Goal: Communication & Community: Answer question/provide support

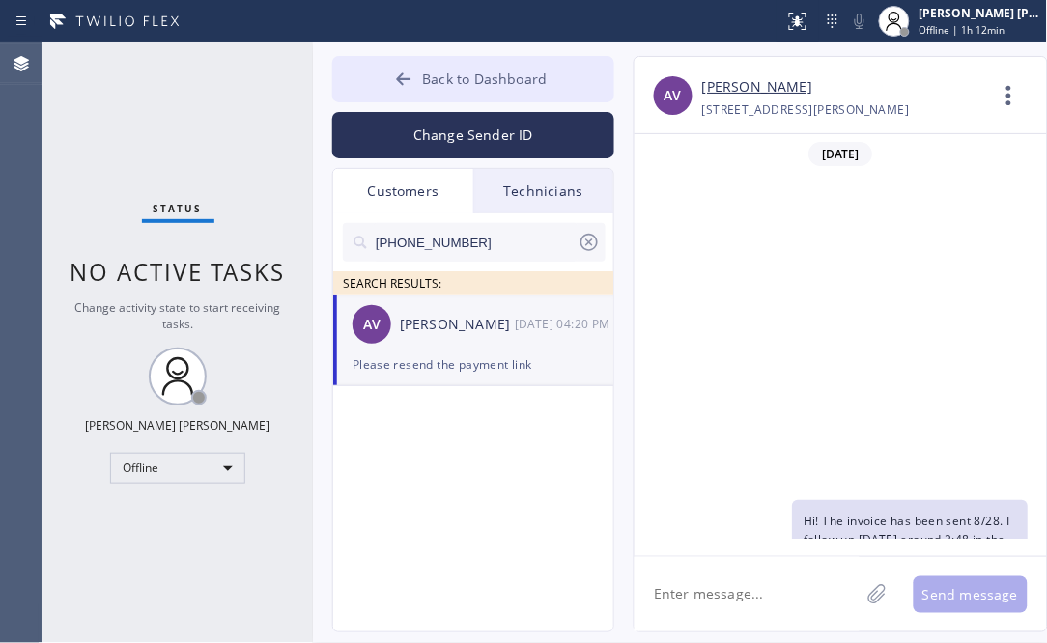
scroll to position [407, 0]
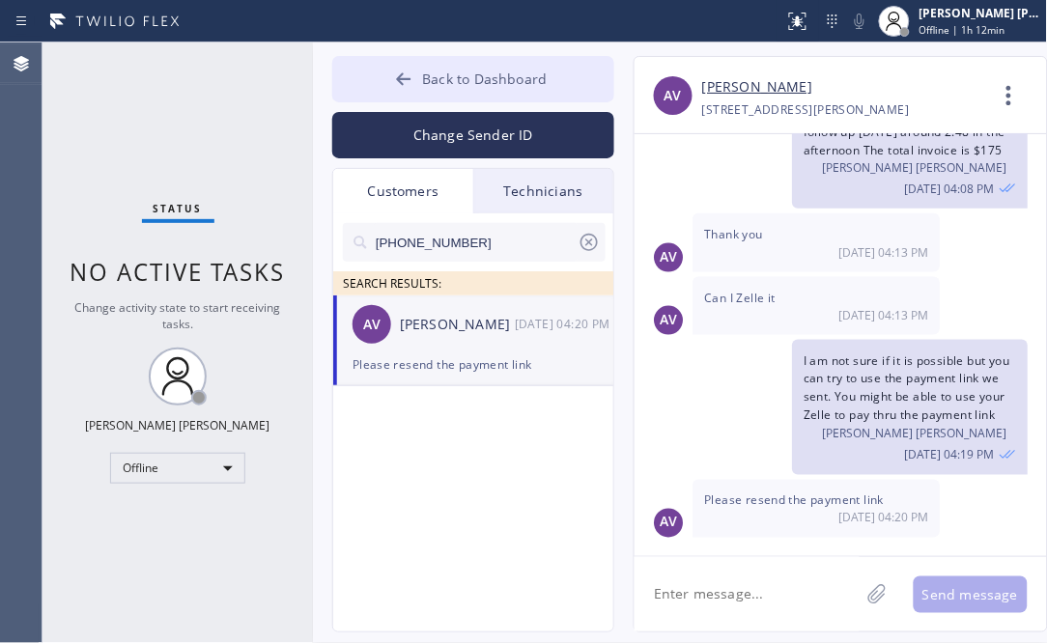
click at [466, 81] on span "Back to Dashboard" at bounding box center [484, 79] width 125 height 18
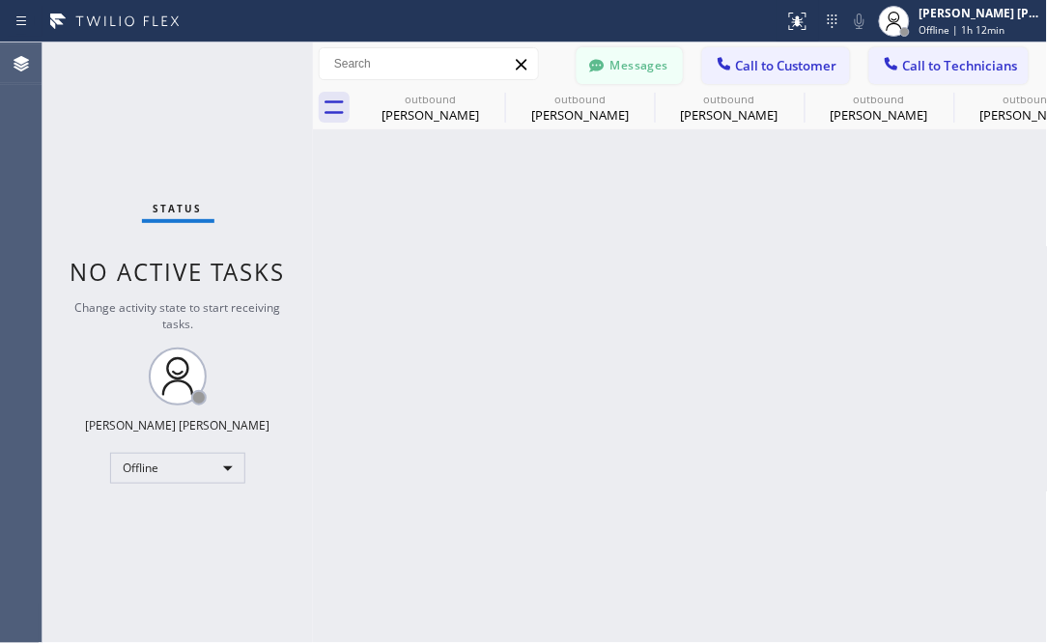
click at [627, 59] on button "Messages" at bounding box center [629, 65] width 106 height 37
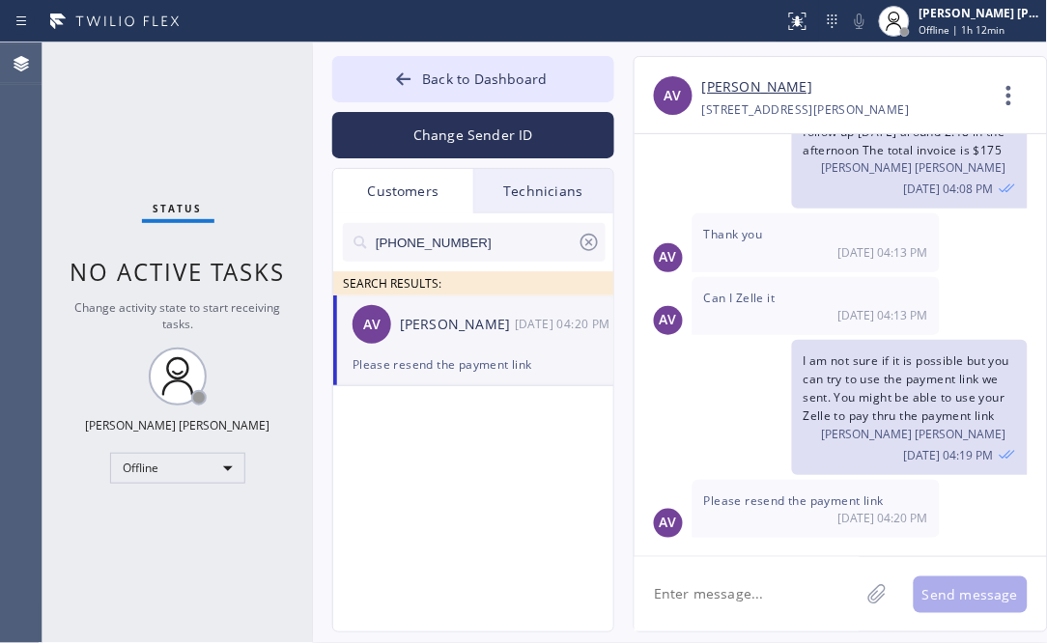
click at [595, 245] on icon at bounding box center [588, 242] width 17 height 17
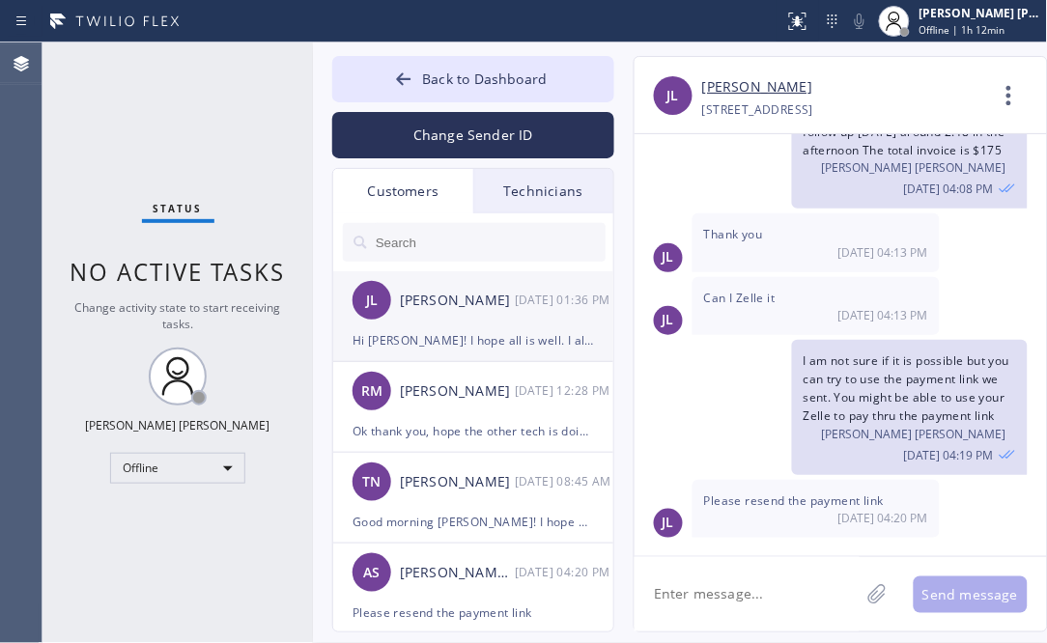
click at [443, 323] on div "[PERSON_NAME] [DATE] 01:36 PM" at bounding box center [474, 300] width 282 height 58
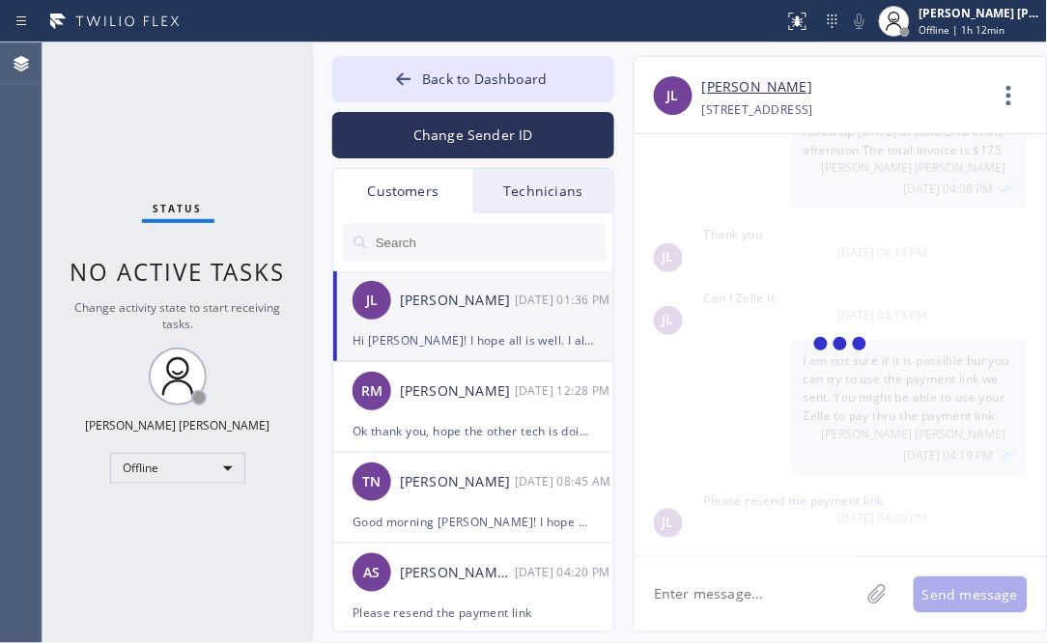
scroll to position [0, 0]
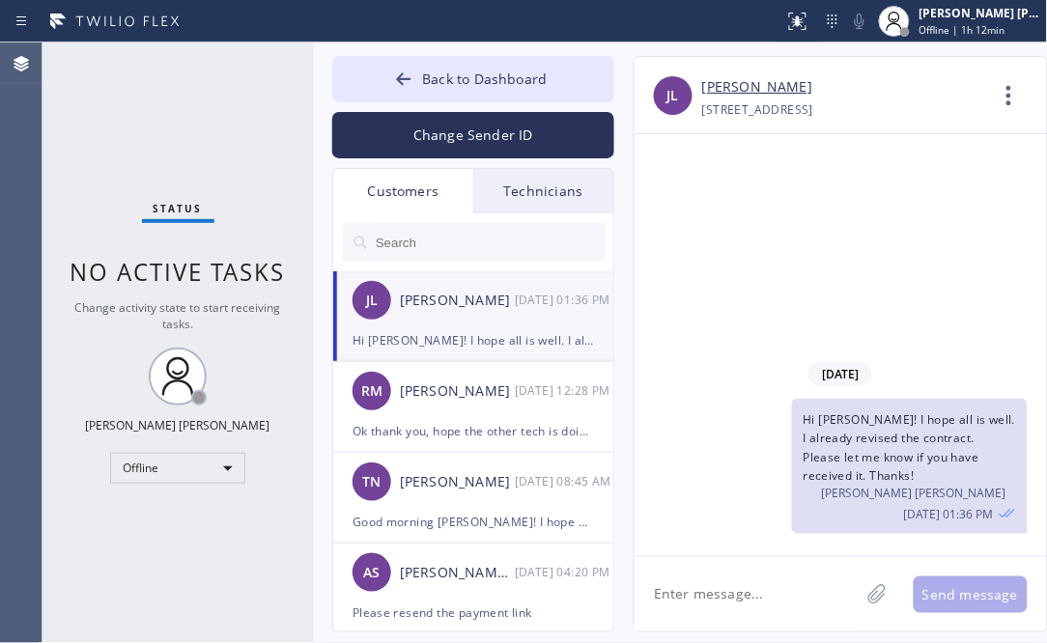
click at [149, 145] on div "Status No active tasks Change activity state to start receiving tasks. [PERSON_…" at bounding box center [177, 342] width 270 height 601
click at [182, 112] on div "Status No active tasks Change activity state to start receiving tasks. [PERSON_…" at bounding box center [177, 342] width 270 height 601
click at [155, 128] on div "Status No active tasks Change activity state to start receiving tasks. [PERSON_…" at bounding box center [177, 342] width 270 height 601
click at [184, 124] on div "Status No active tasks Change activity state to start receiving tasks. [PERSON_…" at bounding box center [177, 342] width 270 height 601
click at [88, 98] on div "Status No active tasks Change activity state to start receiving tasks. [PERSON_…" at bounding box center [177, 342] width 270 height 601
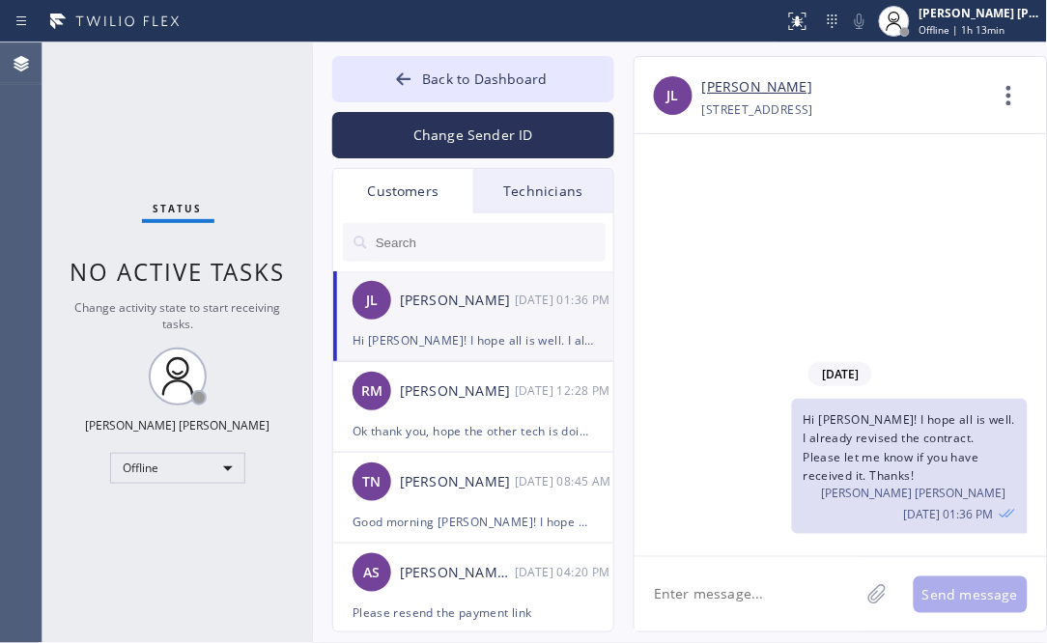
click at [229, 557] on div "Status No active tasks Change activity state to start receiving tasks. [PERSON_…" at bounding box center [177, 342] width 270 height 601
click at [190, 522] on div "Status No active tasks Change activity state to start receiving tasks. [PERSON_…" at bounding box center [177, 342] width 270 height 601
click at [155, 447] on div "Status No active tasks Change activity state to start receiving tasks. [PERSON_…" at bounding box center [177, 342] width 270 height 601
click at [171, 501] on div "Status No active tasks Change activity state to start receiving tasks. [PERSON_…" at bounding box center [177, 342] width 270 height 601
click at [198, 478] on div "Offline" at bounding box center [177, 468] width 135 height 31
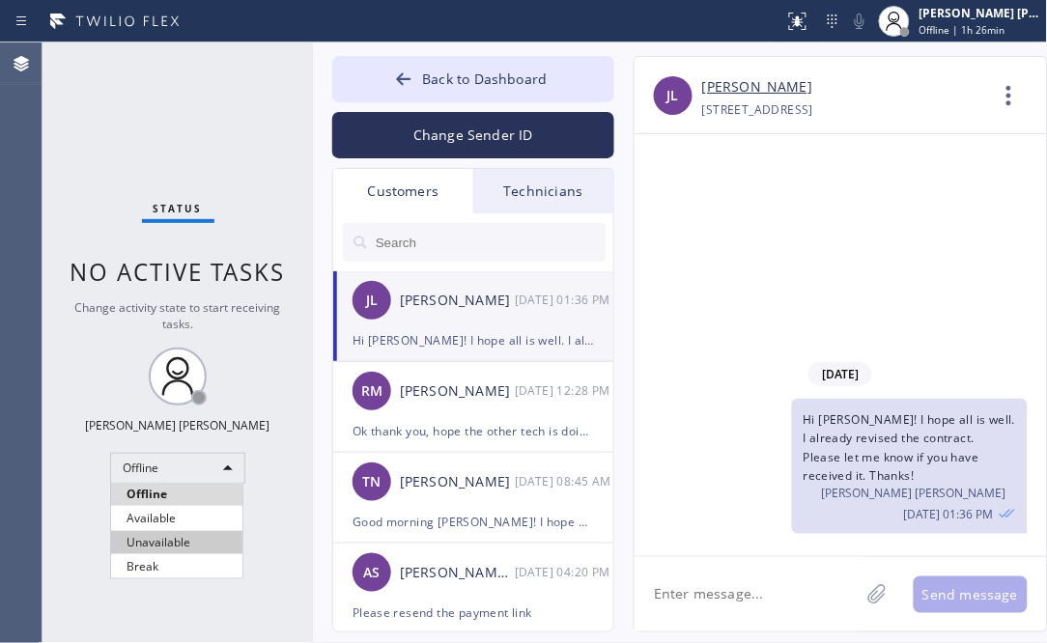
click at [161, 541] on li "Unavailable" at bounding box center [176, 542] width 131 height 23
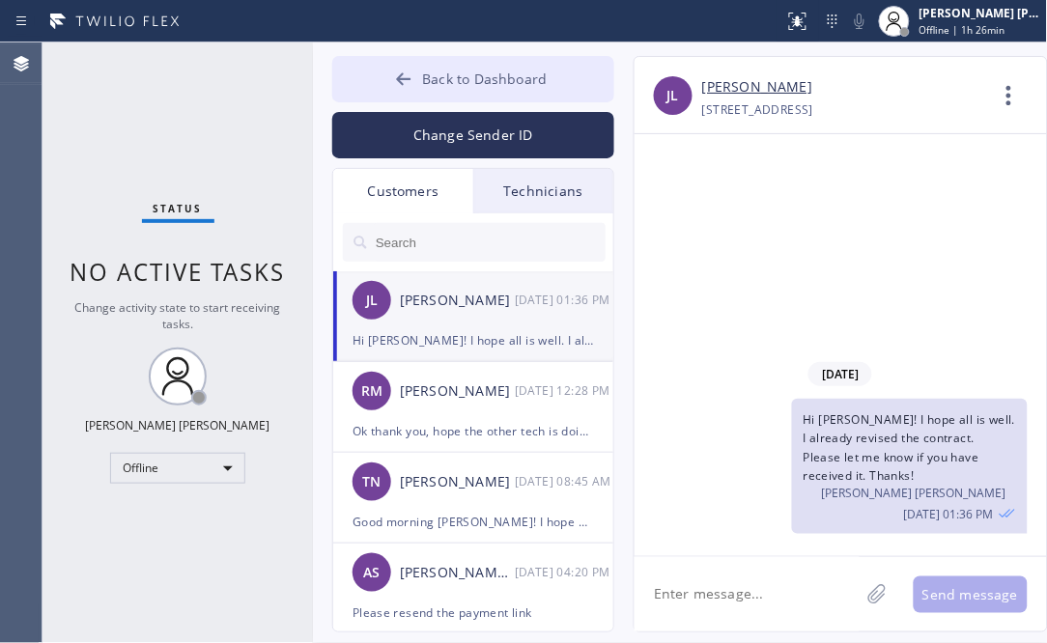
click at [455, 84] on span "Back to Dashboard" at bounding box center [484, 79] width 125 height 18
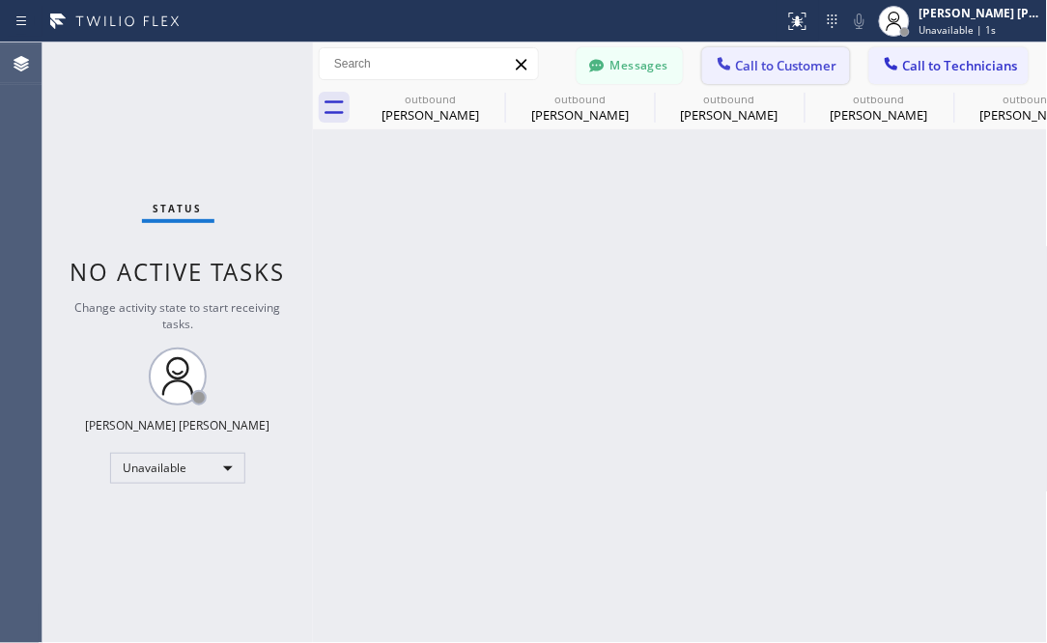
click at [796, 64] on span "Call to Customer" at bounding box center [786, 65] width 101 height 17
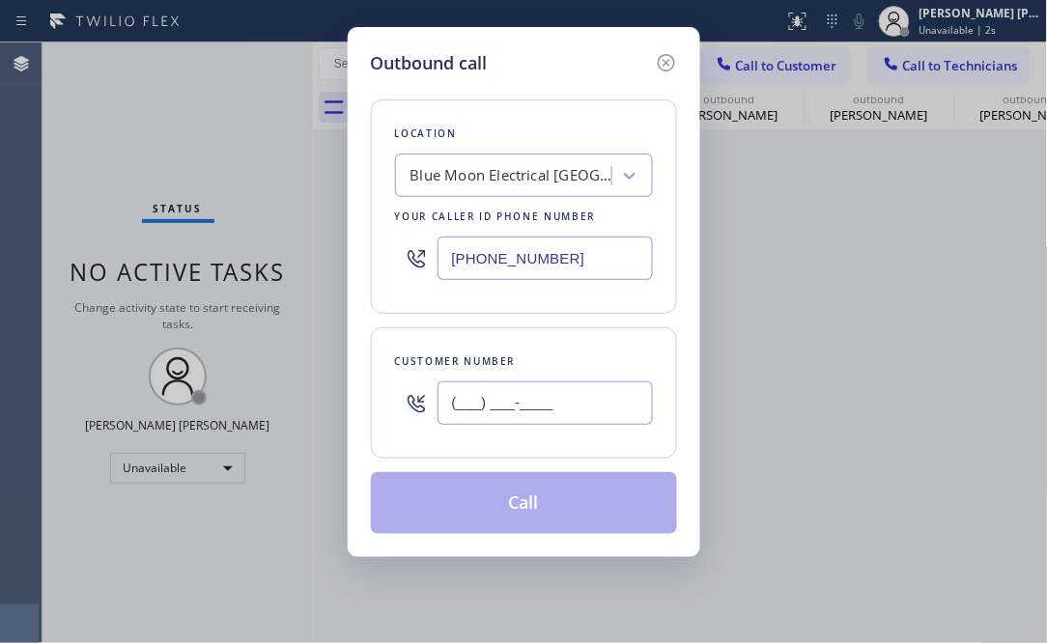
click at [511, 420] on input "(___) ___-____" at bounding box center [544, 402] width 215 height 43
paste input "916) 204-5089"
type input "[PHONE_NUMBER]"
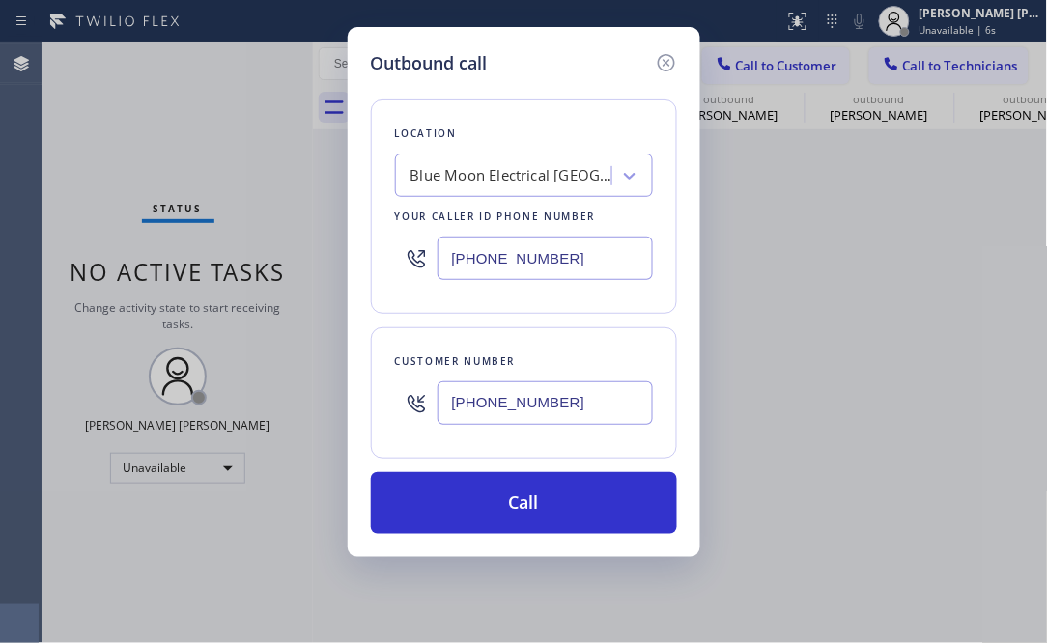
drag, startPoint x: 79, startPoint y: 70, endPoint x: 302, endPoint y: 81, distance: 223.3
click at [82, 69] on div "Outbound call Location Blue Moon Electrical [GEOGRAPHIC_DATA] Your caller id ph…" at bounding box center [523, 321] width 1047 height 643
click at [496, 179] on div "Blue Moon Electrical [GEOGRAPHIC_DATA]" at bounding box center [511, 176] width 203 height 22
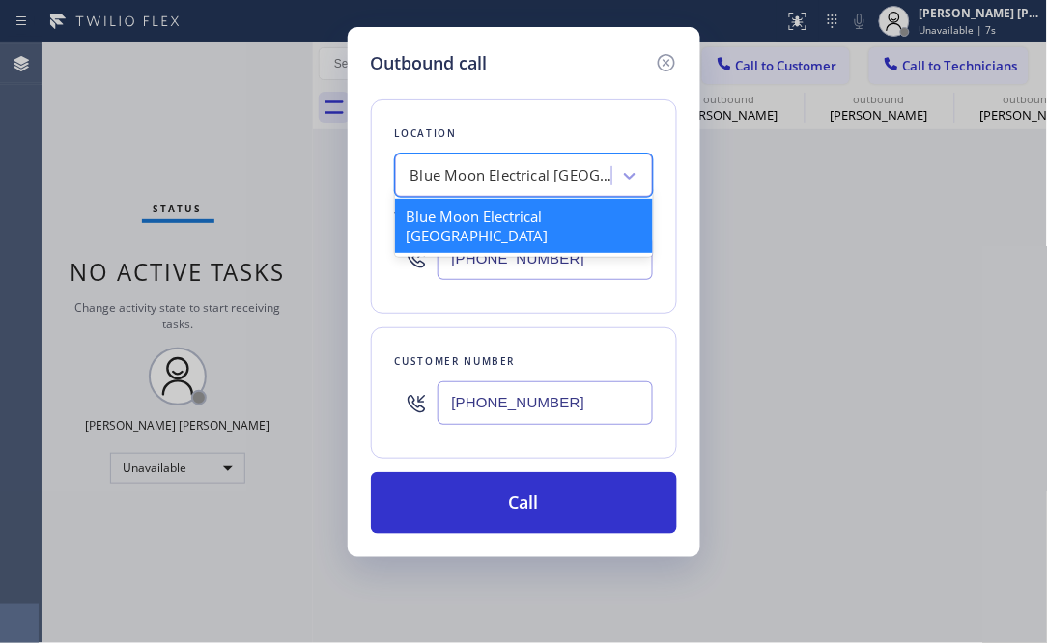
paste input "Zoom Electricians [GEOGRAPHIC_DATA]"
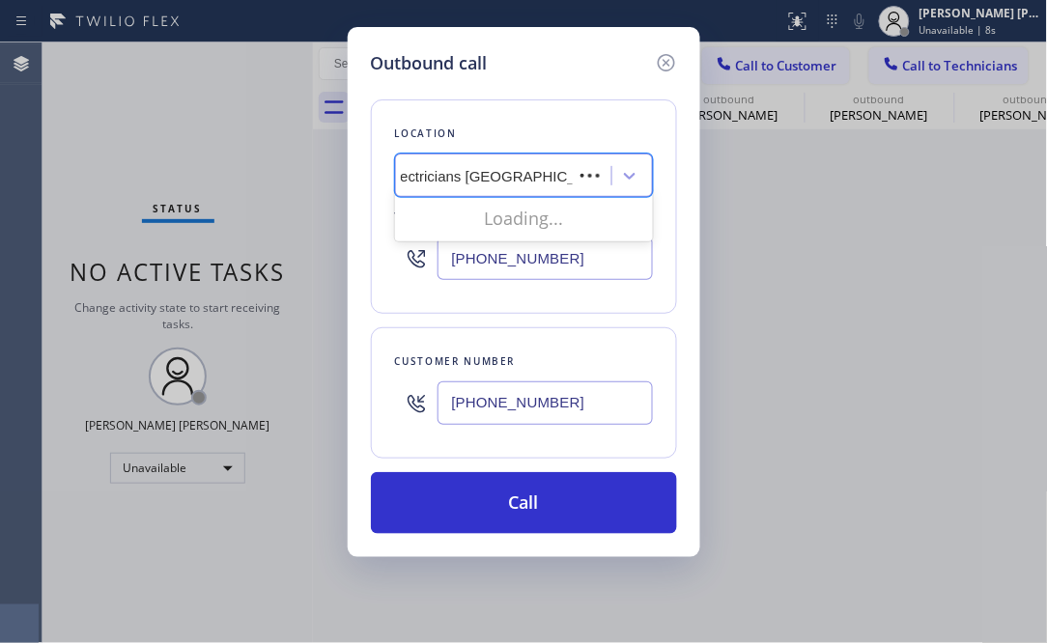
scroll to position [0, 36]
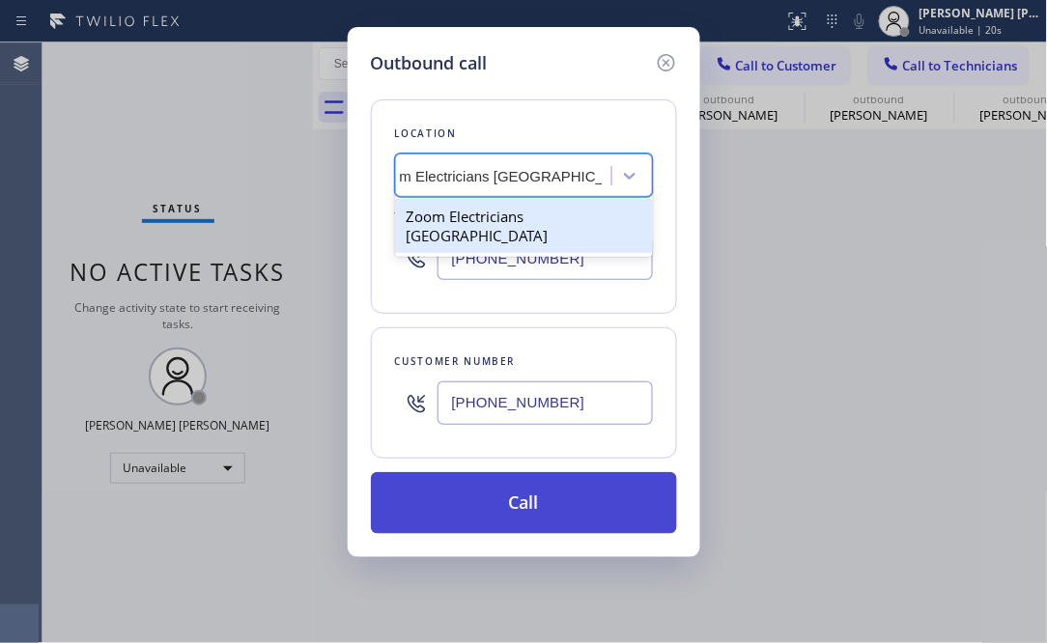
type input "Zoom Electricians [GEOGRAPHIC_DATA]"
click at [530, 510] on button "Call" at bounding box center [524, 503] width 306 height 62
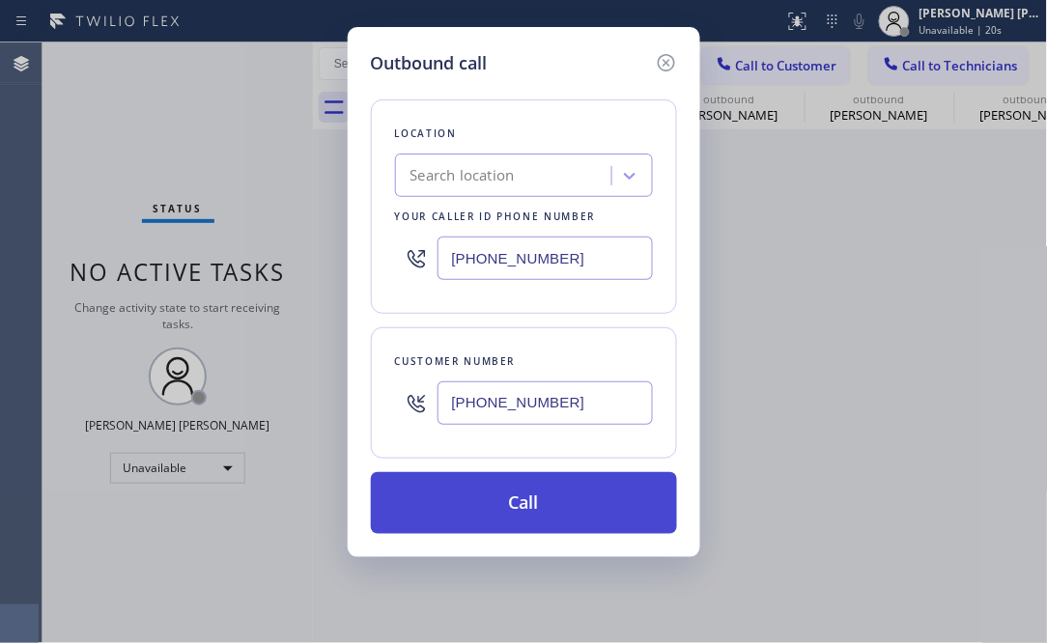
scroll to position [0, 0]
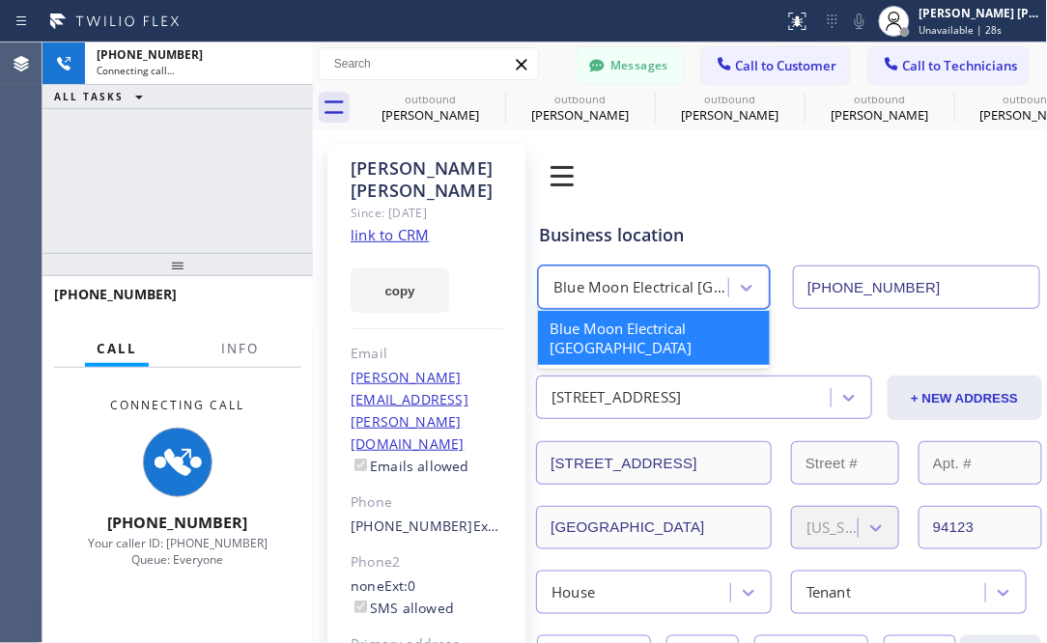
type input "[PHONE_NUMBER]"
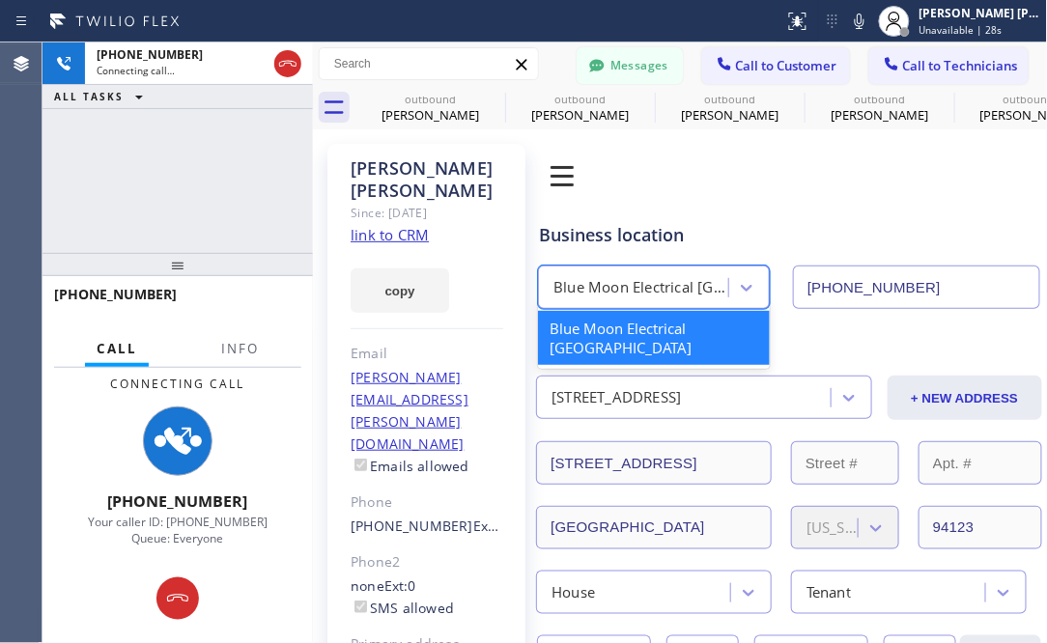
type input "Zoom Electricians [GEOGRAPHIC_DATA]"
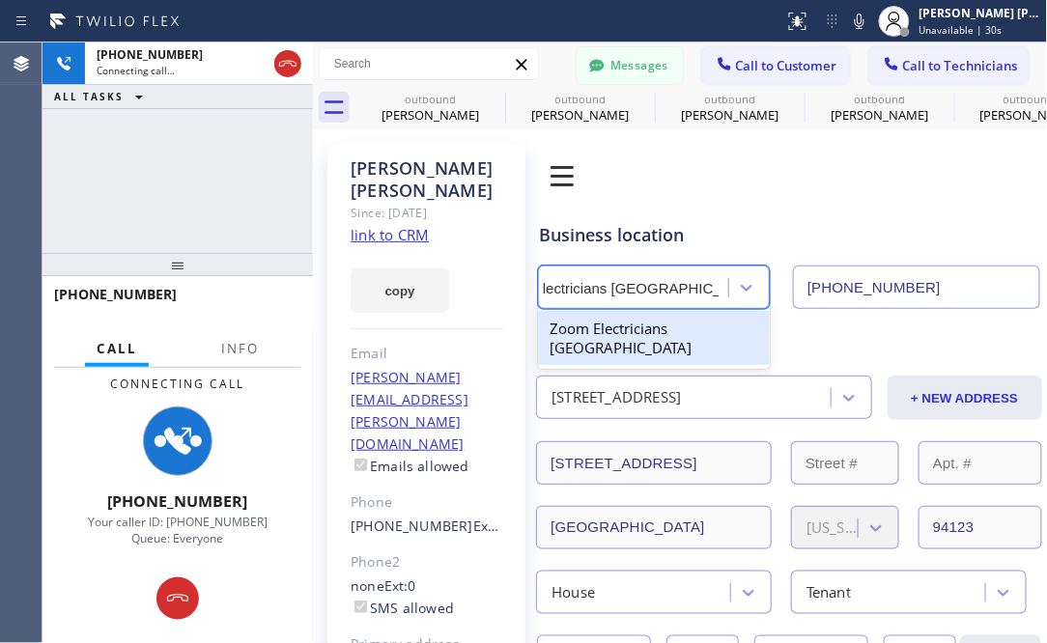
click at [640, 344] on div "Zoom Electricians [GEOGRAPHIC_DATA]" at bounding box center [654, 338] width 232 height 54
type input "[PHONE_NUMBER]"
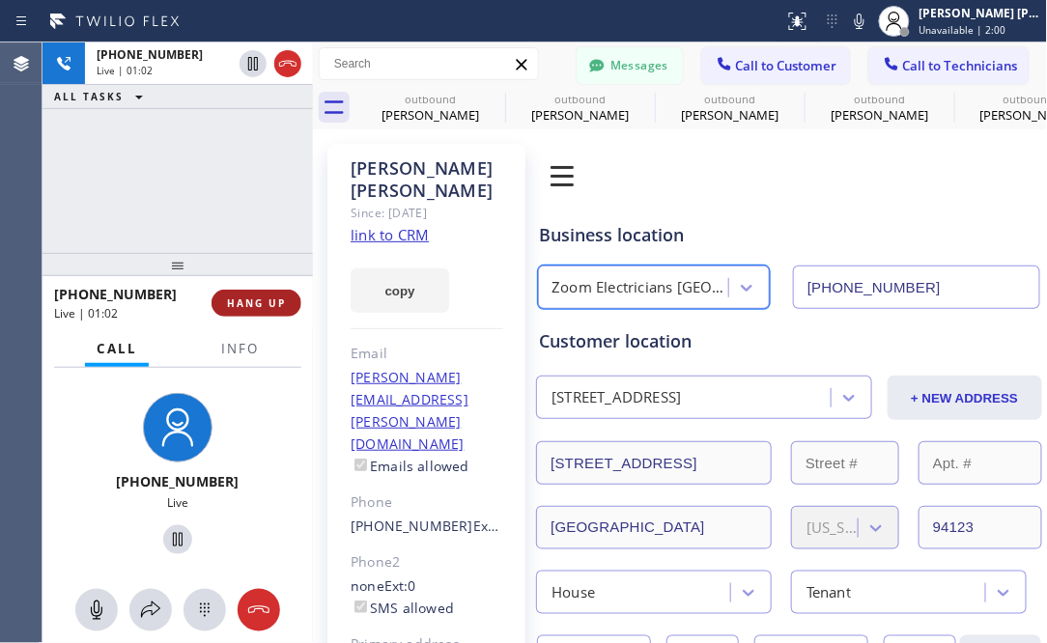
click at [262, 302] on span "HANG UP" at bounding box center [256, 303] width 59 height 14
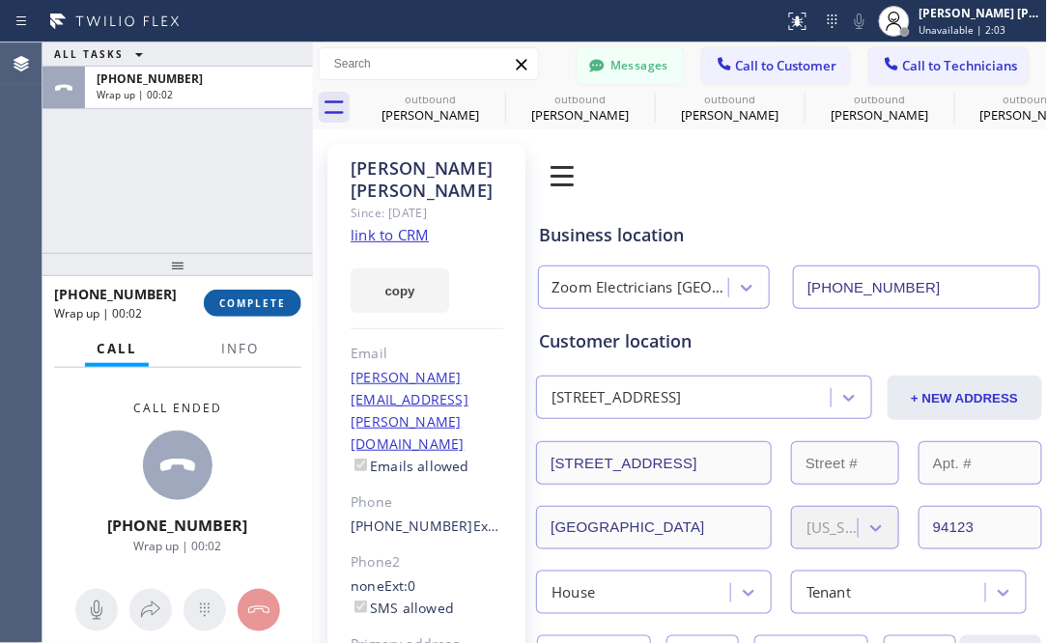
click at [231, 310] on button "COMPLETE" at bounding box center [253, 303] width 98 height 27
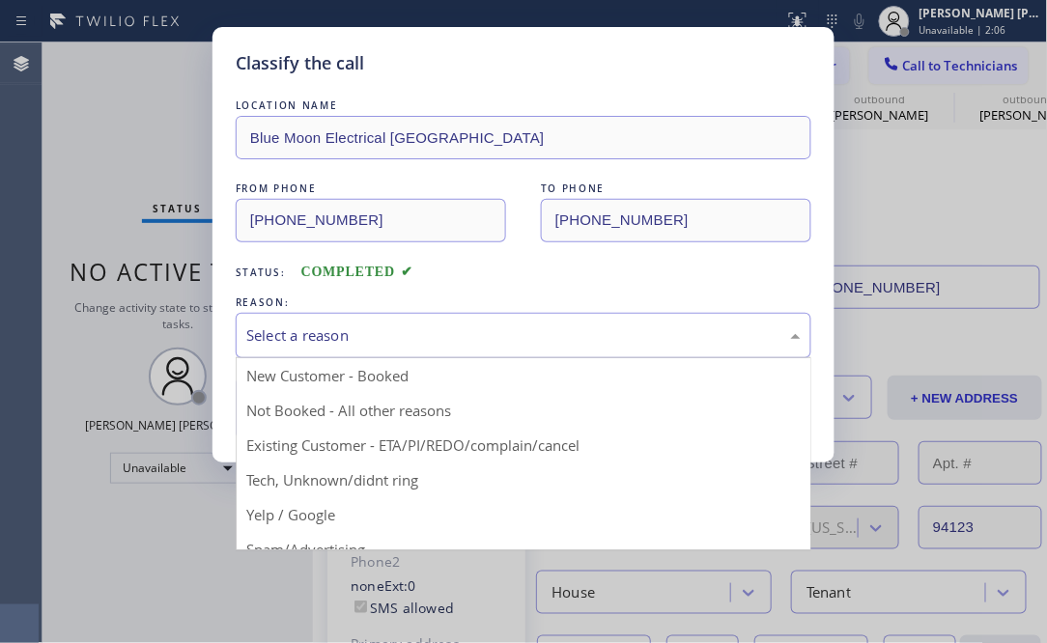
click at [558, 336] on div "Select a reason" at bounding box center [523, 335] width 554 height 22
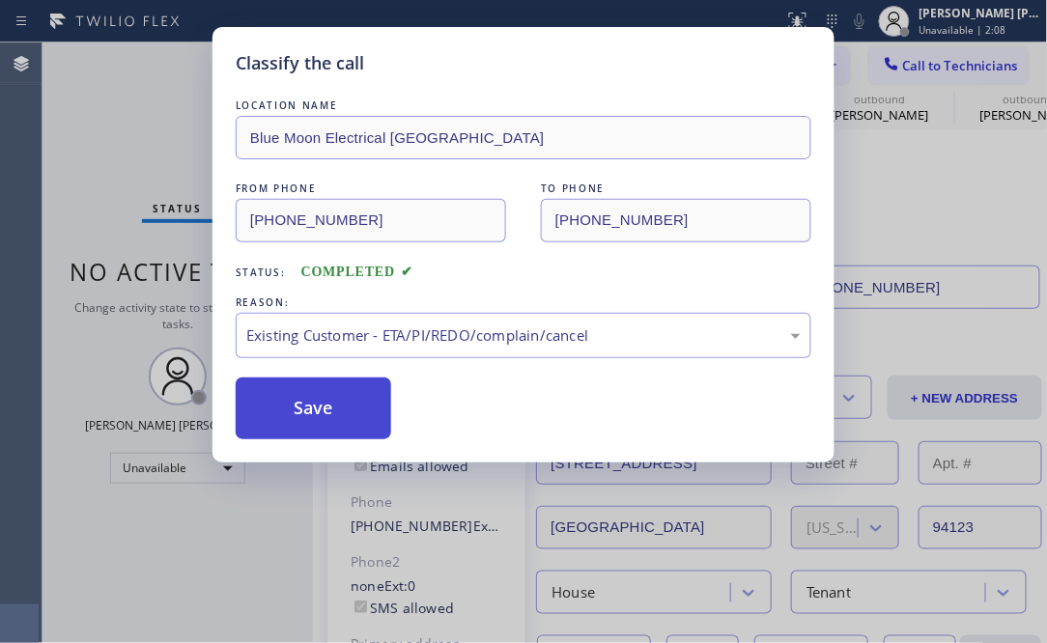
click at [298, 405] on button "Save" at bounding box center [313, 408] width 155 height 62
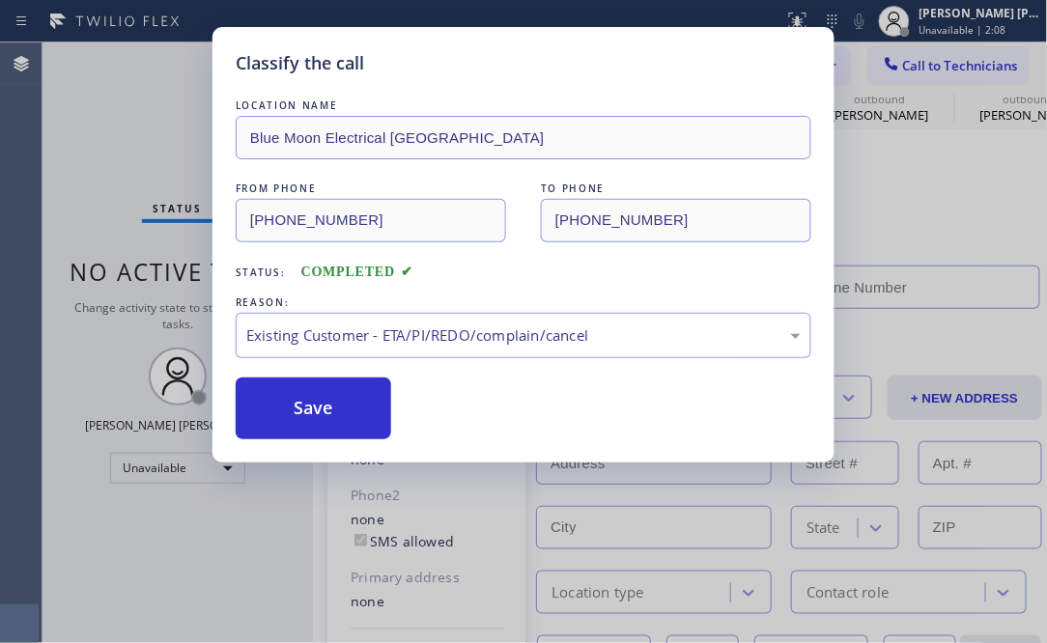
type input "[PHONE_NUMBER]"
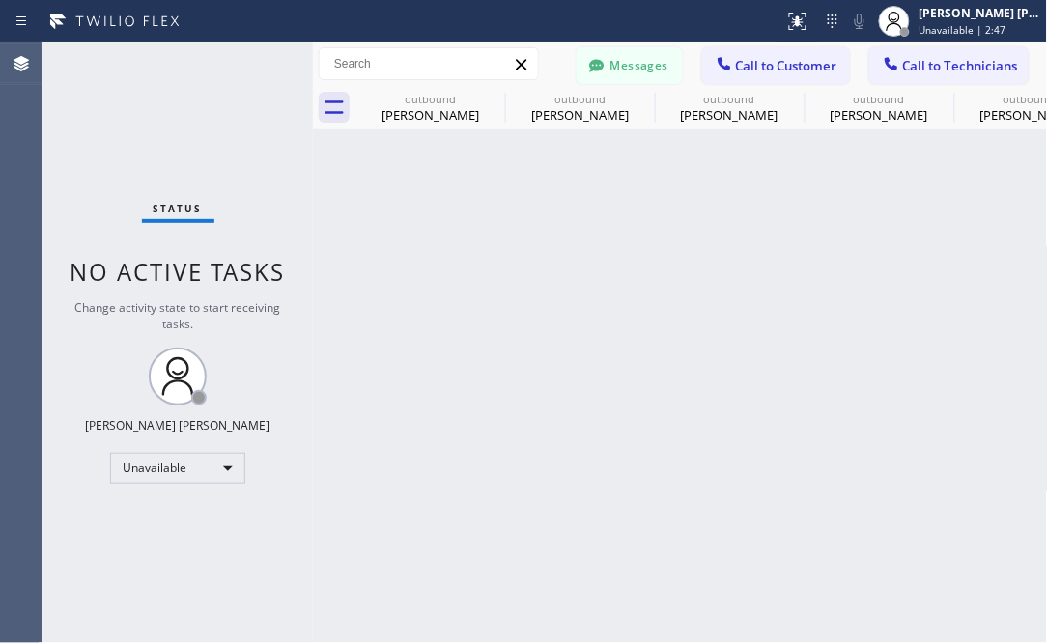
click at [102, 136] on div "Status No active tasks Change activity state to start receiving tasks. [PERSON_…" at bounding box center [177, 342] width 270 height 601
click at [768, 65] on span "Call to Customer" at bounding box center [786, 65] width 101 height 17
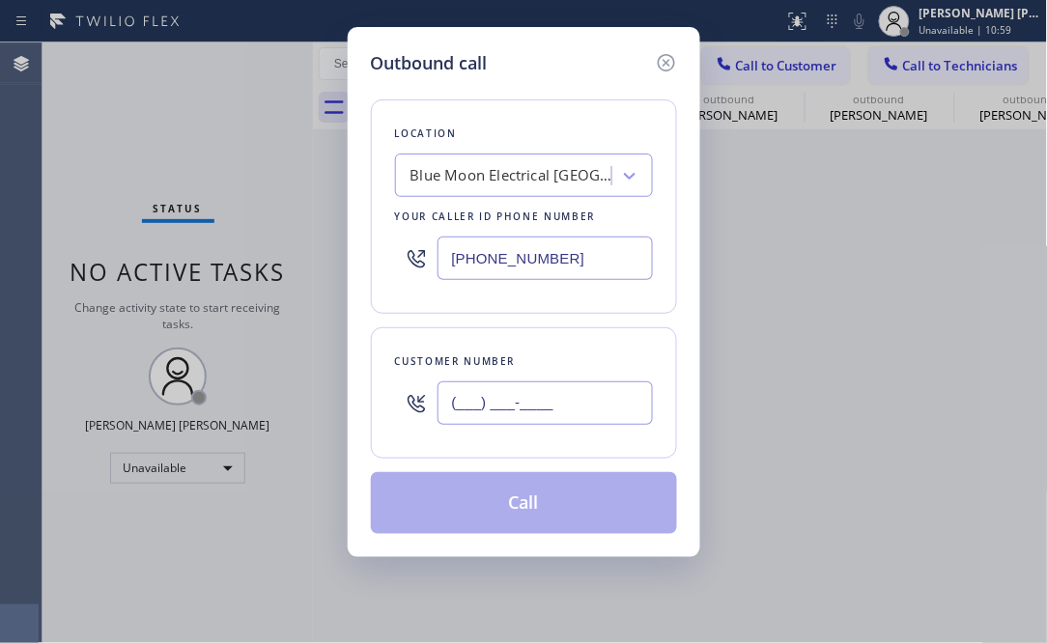
click at [509, 411] on input "(___) ___-____" at bounding box center [544, 402] width 215 height 43
paste input "408) 386-4553"
type input "[PHONE_NUMBER]"
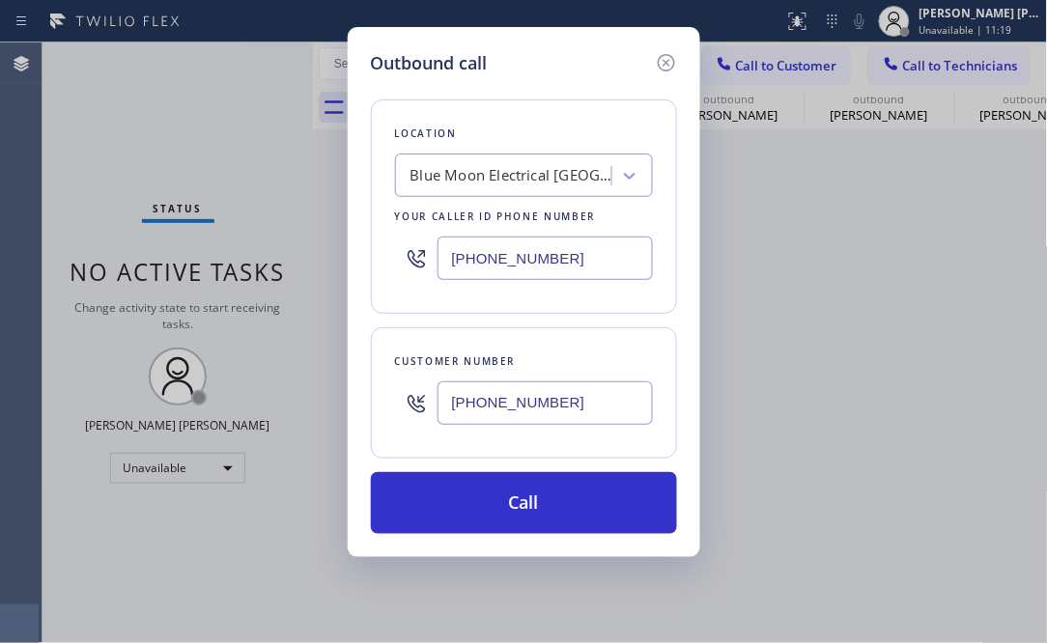
drag, startPoint x: 140, startPoint y: 413, endPoint x: 347, endPoint y: 417, distance: 206.6
click at [140, 413] on div "Outbound call Location Blue Moon Electrical [GEOGRAPHIC_DATA] Your caller id ph…" at bounding box center [523, 321] width 1047 height 643
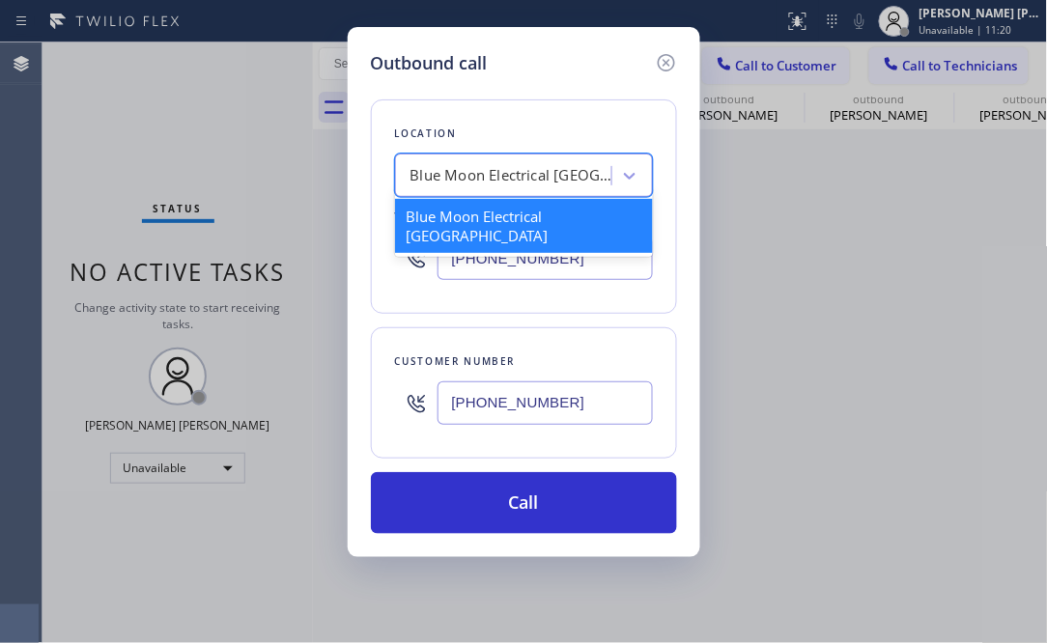
click at [473, 184] on div "Blue Moon Electrical [GEOGRAPHIC_DATA]" at bounding box center [511, 176] width 203 height 22
paste input "Electrical Land [GEOGRAPHIC_DATA][PERSON_NAME]"
type input "Electrical Land [GEOGRAPHIC_DATA][PERSON_NAME]"
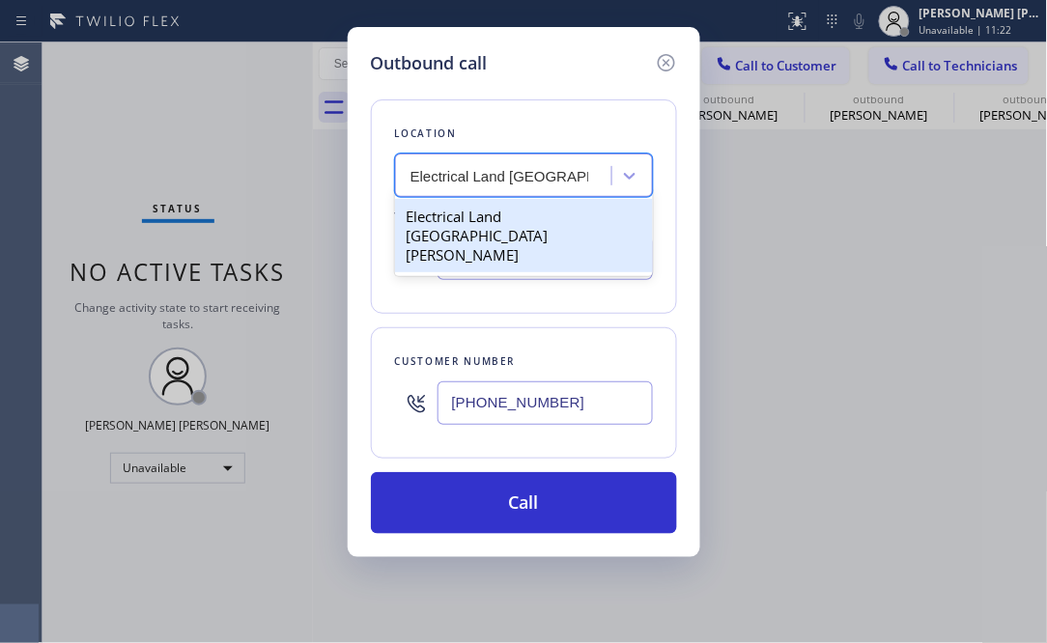
click at [461, 215] on div "Electrical Land [GEOGRAPHIC_DATA][PERSON_NAME]" at bounding box center [524, 235] width 258 height 73
type input "[PHONE_NUMBER]"
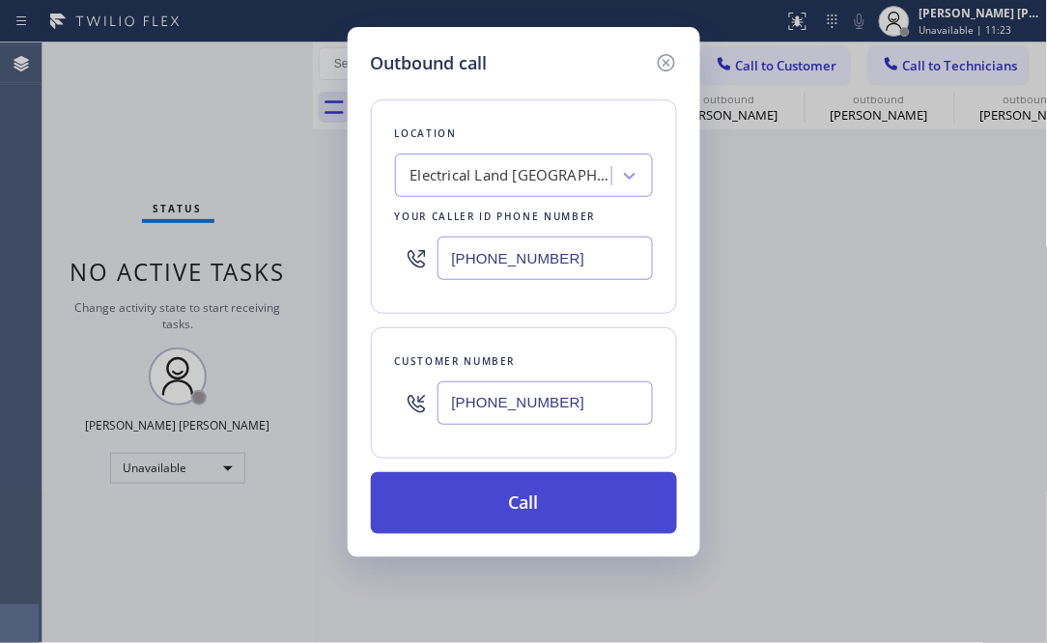
click at [588, 492] on button "Call" at bounding box center [524, 503] width 306 height 62
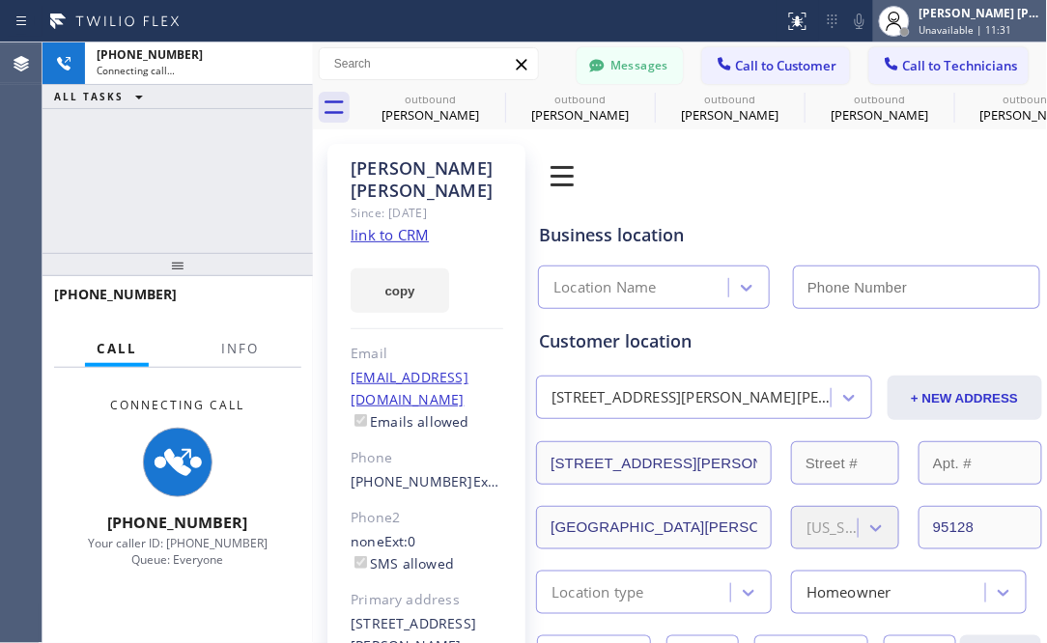
type input "[PHONE_NUMBER]"
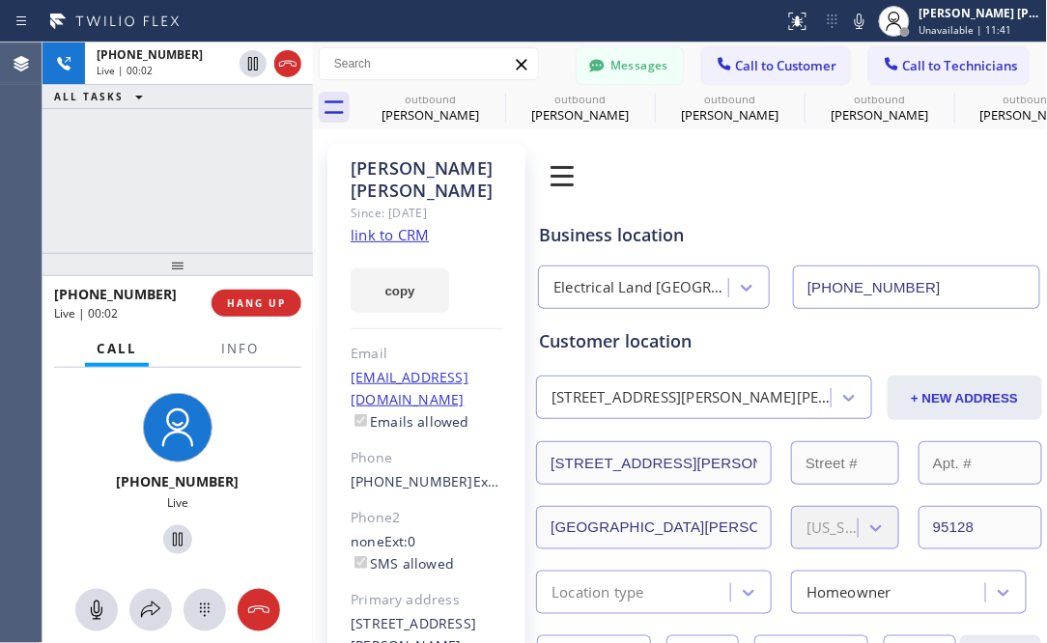
click at [166, 206] on div "[PHONE_NUMBER] Live | 00:02 ALL TASKS ALL TASKS ACTIVE TASKS TASKS IN WRAP UP" at bounding box center [177, 147] width 270 height 210
click at [70, 413] on div "[PHONE_NUMBER] Live" at bounding box center [177, 476] width 255 height 167
click at [96, 182] on div "[PHONE_NUMBER] Live | 00:47 ALL TASKS ALL TASKS ACTIVE TASKS TASKS IN WRAP UP" at bounding box center [177, 147] width 270 height 210
click at [150, 199] on div "[PHONE_NUMBER] Live | 00:53 ALL TASKS ALL TASKS ACTIVE TASKS TASKS IN WRAP UP" at bounding box center [177, 147] width 270 height 210
click at [268, 303] on span "HANG UP" at bounding box center [256, 303] width 59 height 14
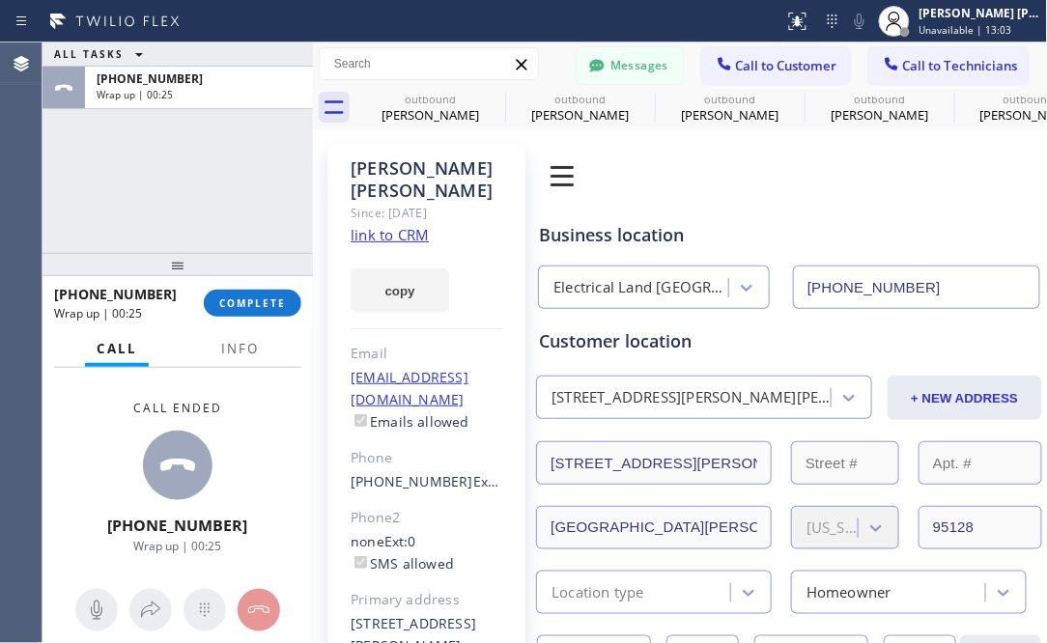
drag, startPoint x: 103, startPoint y: 437, endPoint x: 126, endPoint y: 294, distance: 144.6
click at [103, 437] on div "Call ended [PHONE_NUMBER] Wrap up | 00:25" at bounding box center [177, 476] width 270 height 217
click at [269, 310] on button "COMPLETE" at bounding box center [253, 303] width 98 height 27
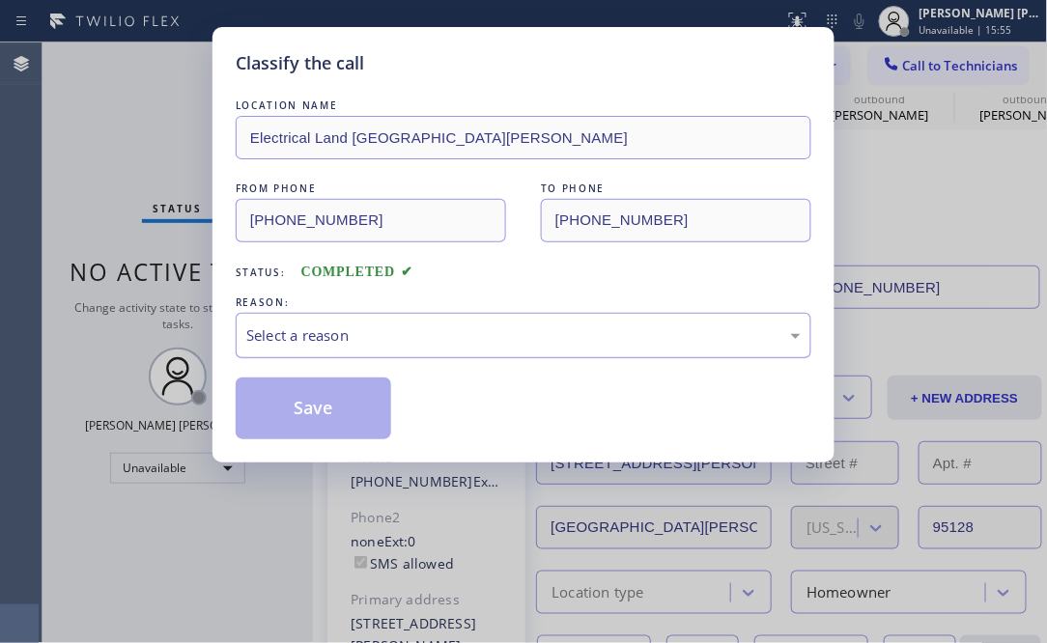
click at [438, 354] on div "Select a reason" at bounding box center [523, 335] width 575 height 45
click at [476, 348] on div "Select a reason" at bounding box center [523, 335] width 575 height 45
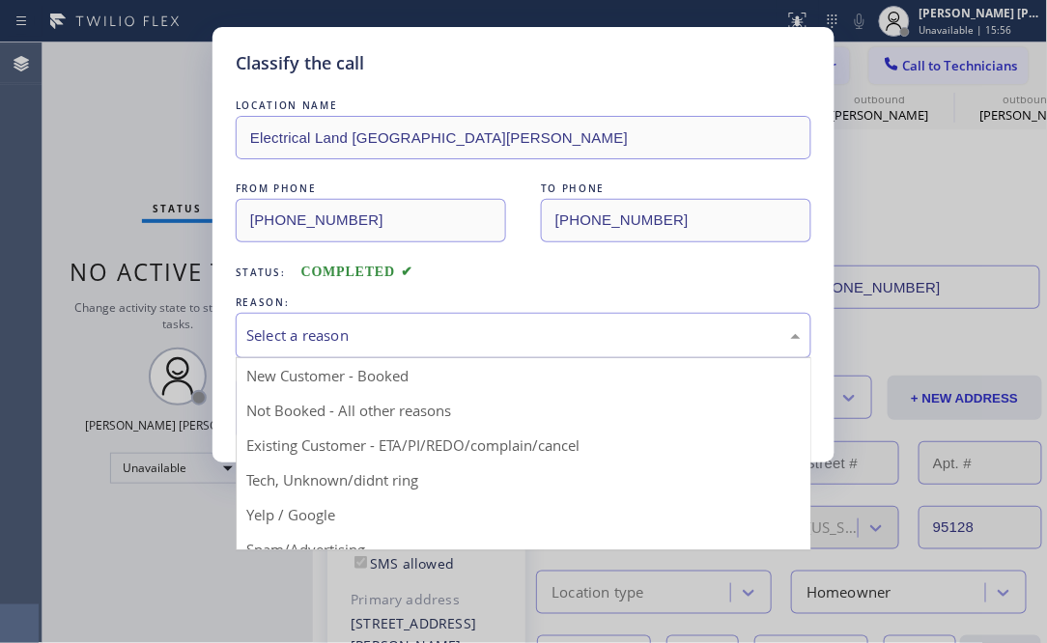
click at [462, 339] on div "Select a reason" at bounding box center [523, 335] width 554 height 22
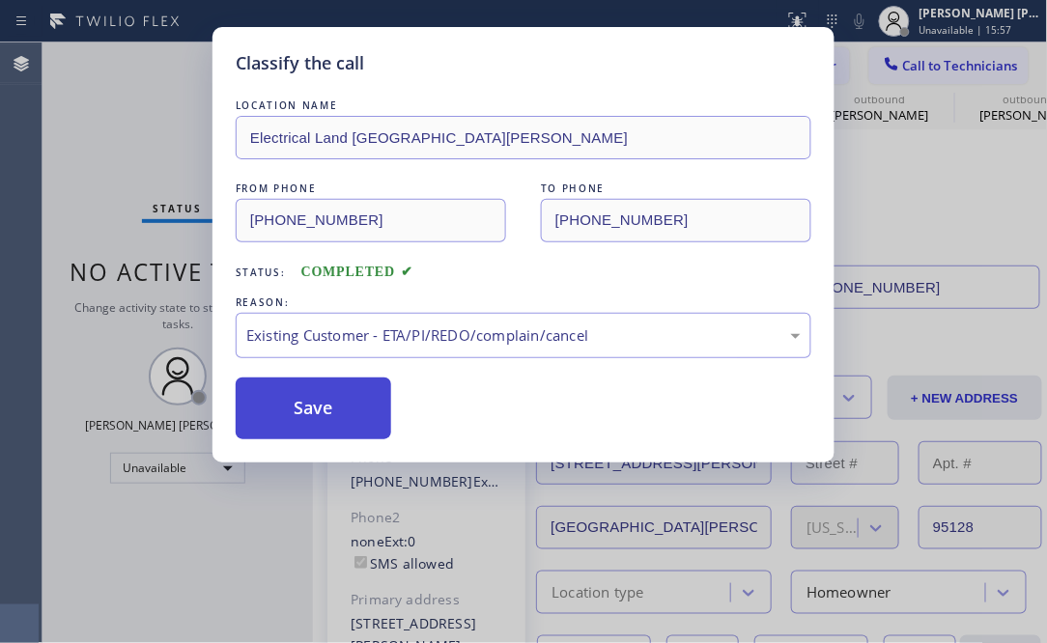
click at [299, 397] on button "Save" at bounding box center [313, 408] width 155 height 62
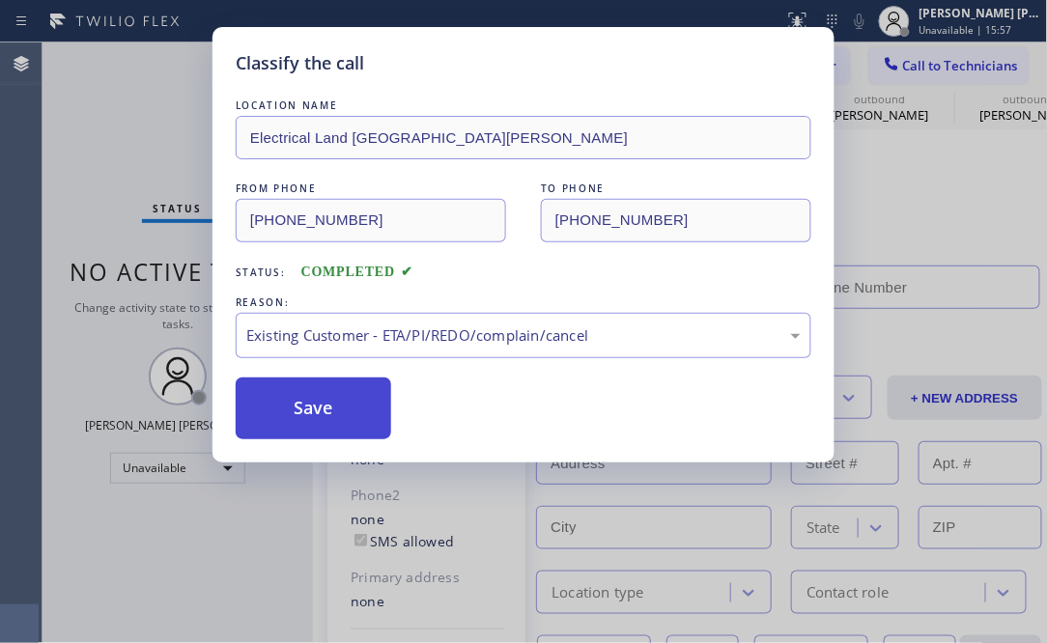
type input "[PHONE_NUMBER]"
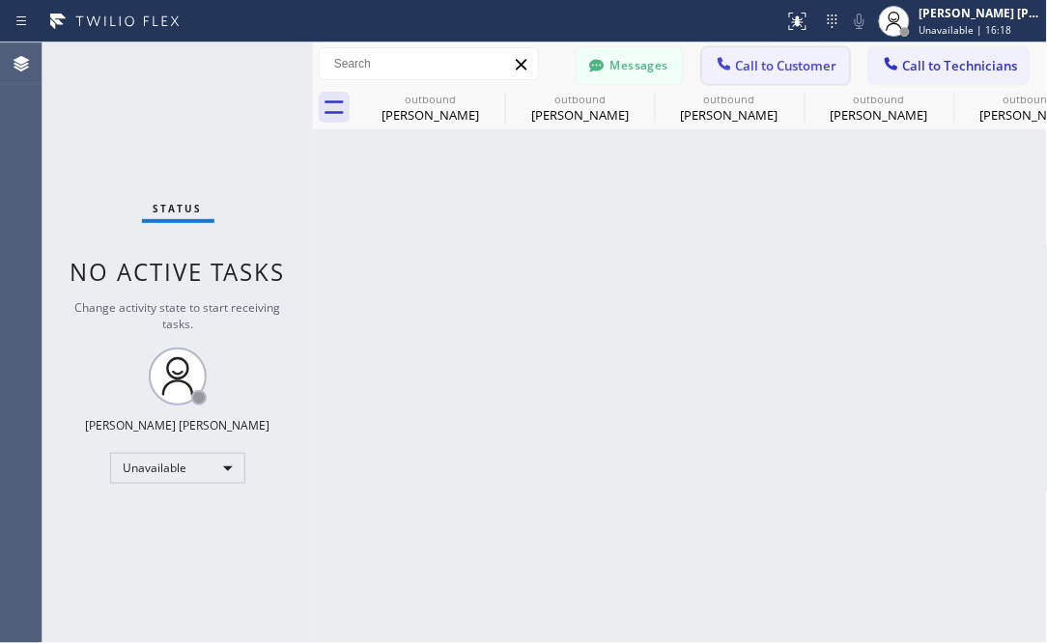
click at [816, 65] on span "Call to Customer" at bounding box center [786, 65] width 101 height 17
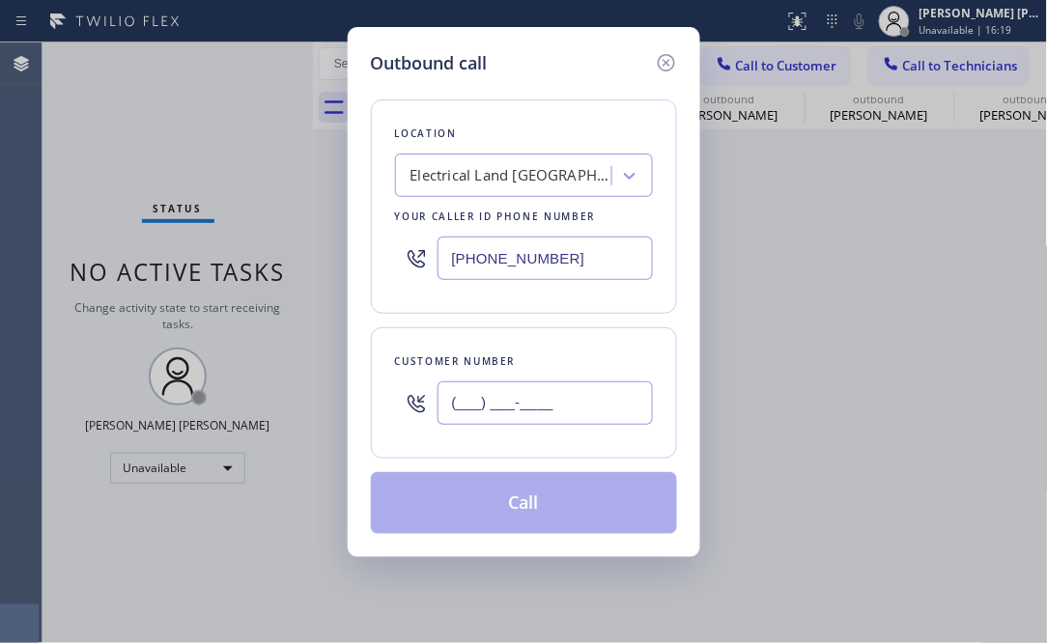
click at [580, 414] on input "(___) ___-____" at bounding box center [544, 402] width 215 height 43
paste input "951) 760-2741"
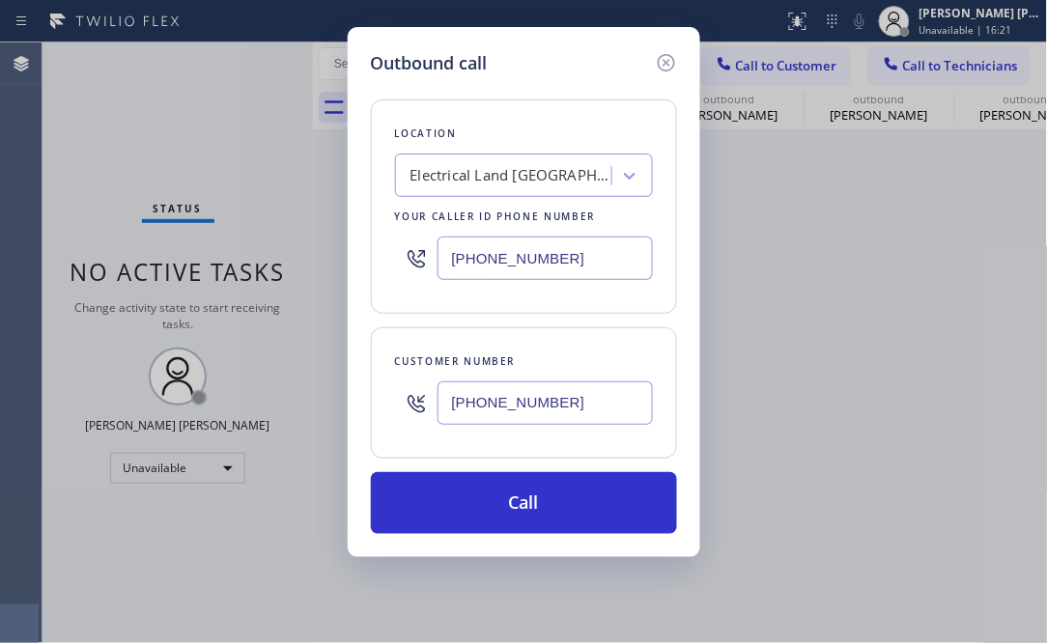
type input "[PHONE_NUMBER]"
click at [505, 159] on div "Electrical Land [GEOGRAPHIC_DATA][PERSON_NAME]" at bounding box center [506, 176] width 210 height 34
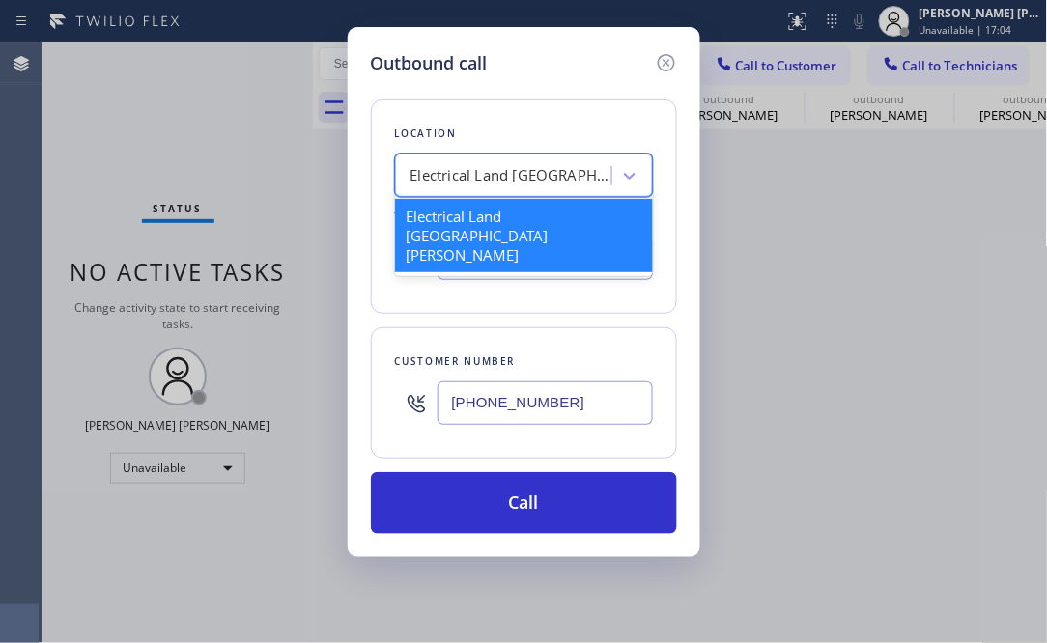
paste input "QuickFixMasters"
type input "QuickFixMasters"
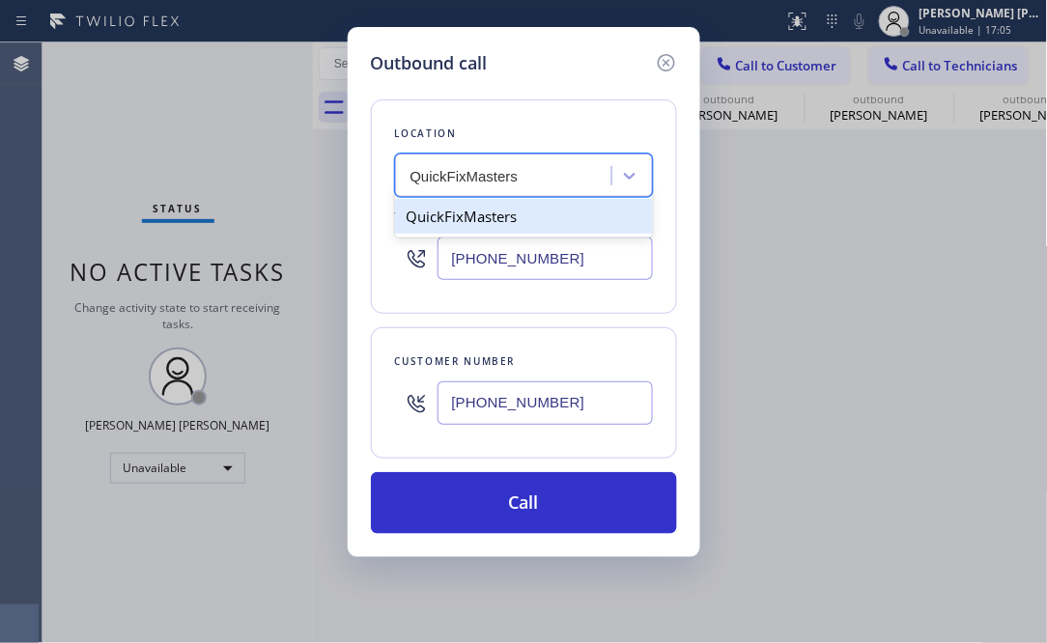
click at [484, 214] on div "QuickFixMasters" at bounding box center [524, 216] width 258 height 35
type input "[PHONE_NUMBER]"
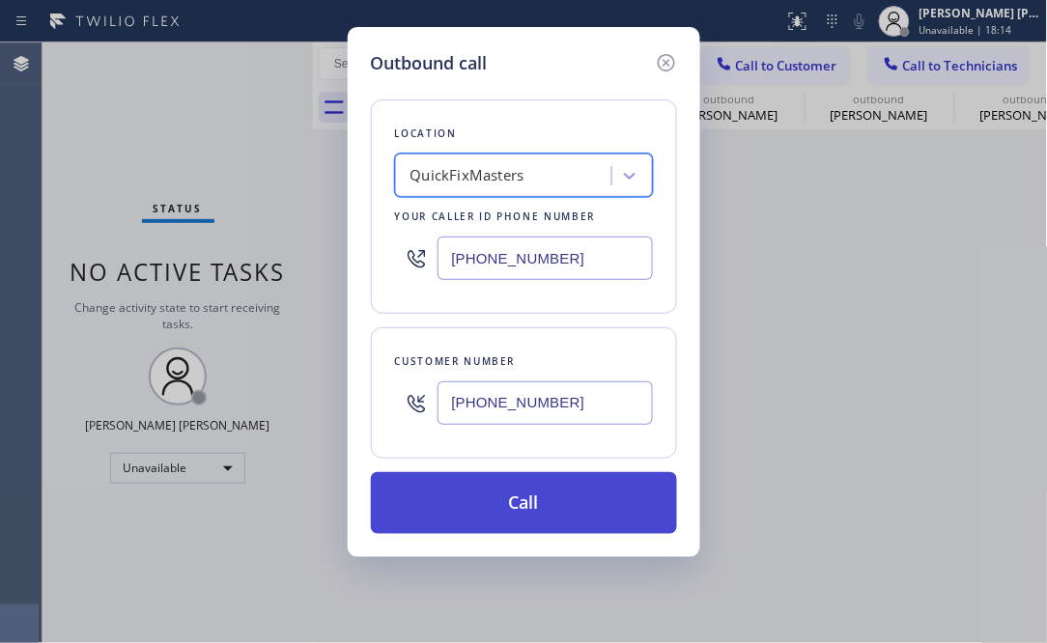
click at [584, 521] on button "Call" at bounding box center [524, 503] width 306 height 62
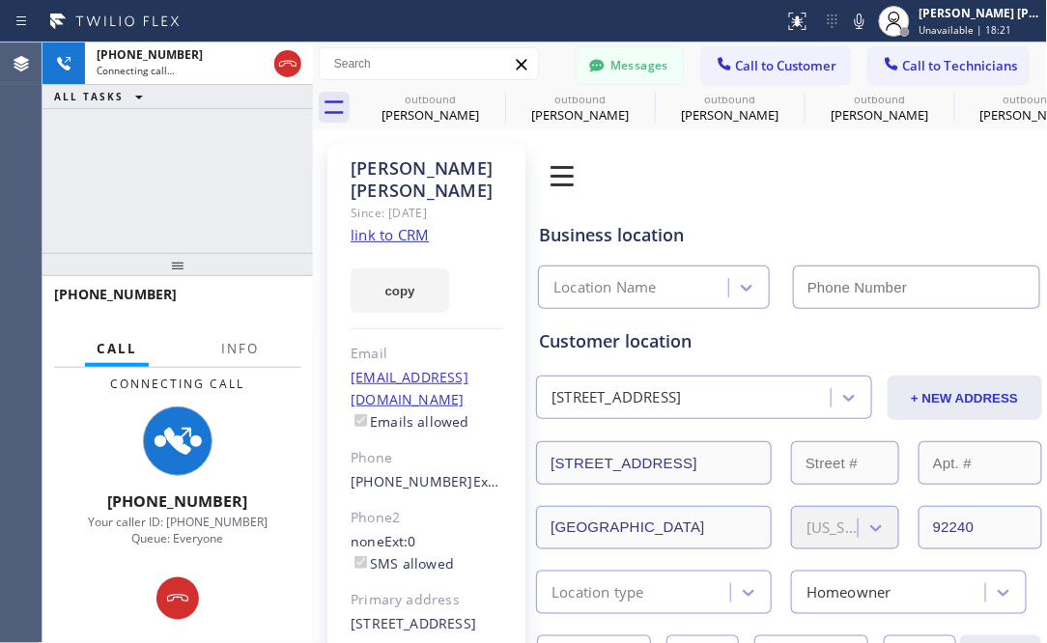
type input "[PHONE_NUMBER]"
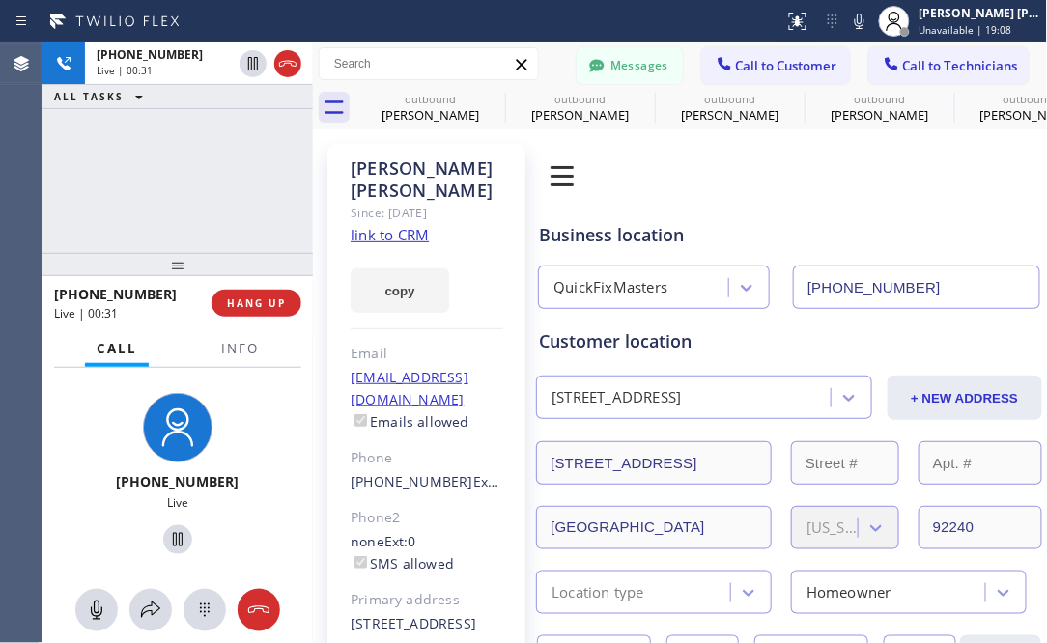
drag, startPoint x: 91, startPoint y: 204, endPoint x: 351, endPoint y: 5, distance: 327.9
click at [91, 204] on div "[PHONE_NUMBER] Live | 00:31 ALL TASKS ALL TASKS ACTIVE TASKS TASKS IN WRAP UP" at bounding box center [177, 147] width 270 height 210
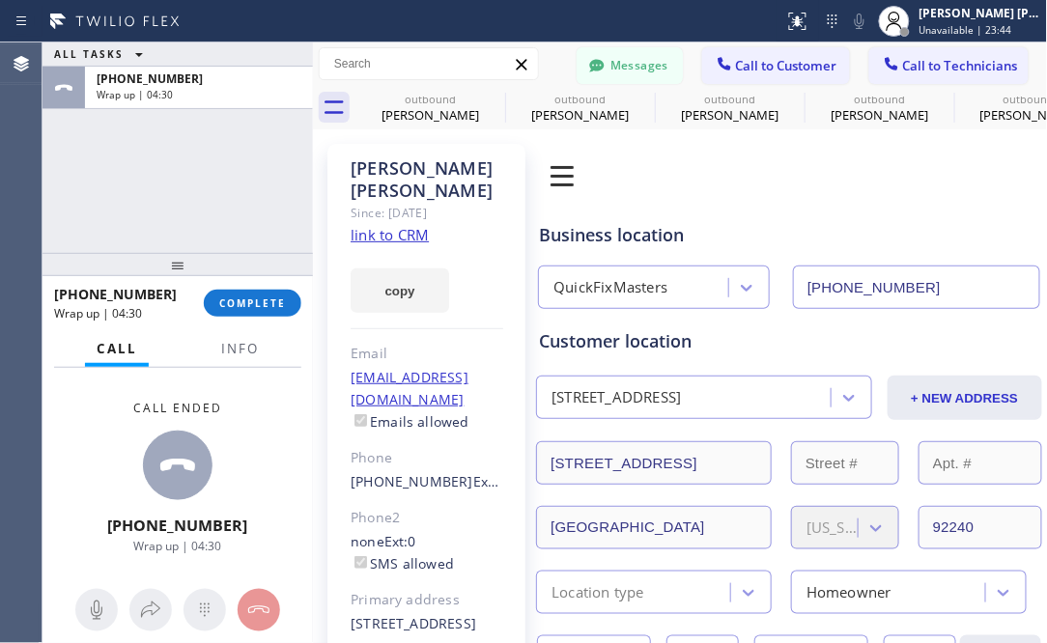
drag, startPoint x: 237, startPoint y: 216, endPoint x: 250, endPoint y: 279, distance: 64.2
click at [238, 217] on div "ALL TASKS ALL TASKS ACTIVE TASKS TASKS IN WRAP UP [PHONE_NUMBER] Wrap up | 04:30" at bounding box center [177, 147] width 270 height 210
click at [259, 294] on button "COMPLETE" at bounding box center [253, 303] width 98 height 27
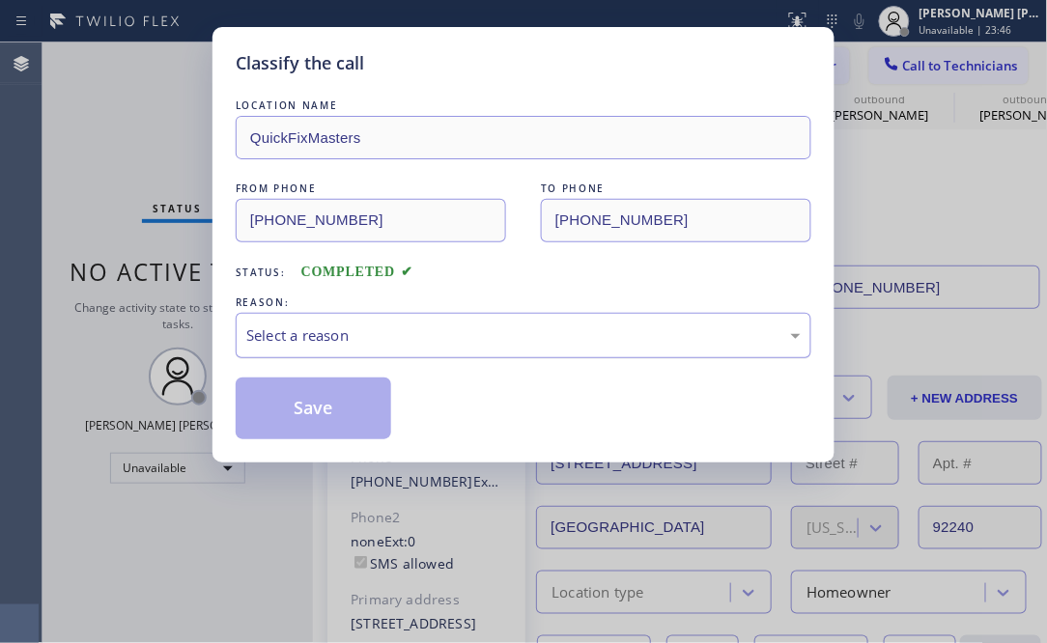
click at [340, 331] on div "Select a reason" at bounding box center [523, 335] width 554 height 22
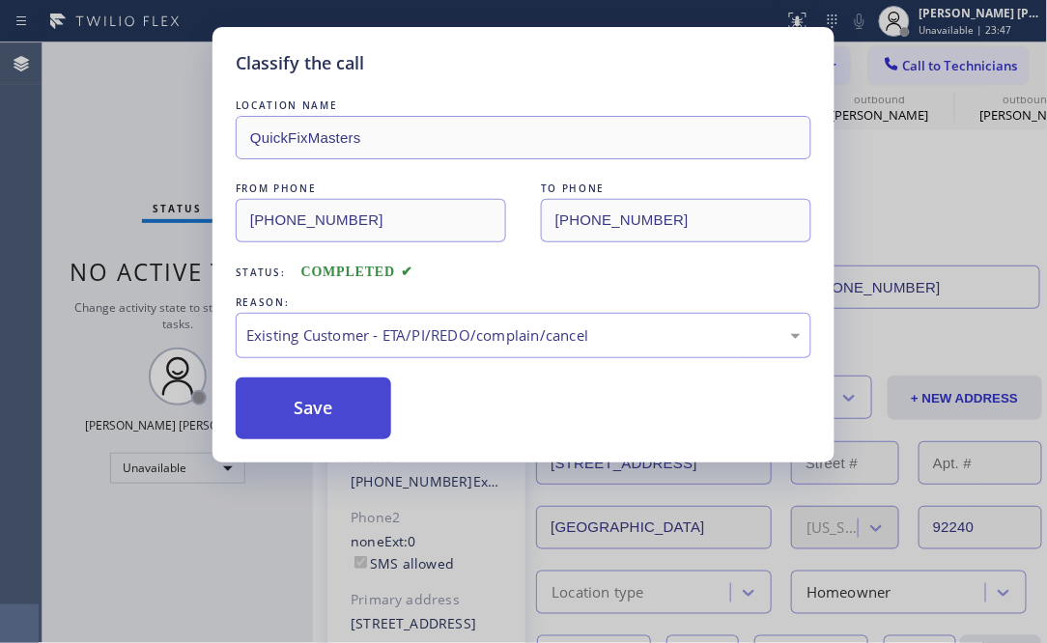
click at [310, 407] on button "Save" at bounding box center [313, 408] width 155 height 62
drag, startPoint x: 310, startPoint y: 407, endPoint x: 3, endPoint y: 216, distance: 361.7
click at [309, 407] on button "Save" at bounding box center [313, 408] width 155 height 62
click at [308, 406] on button "Save" at bounding box center [313, 408] width 155 height 62
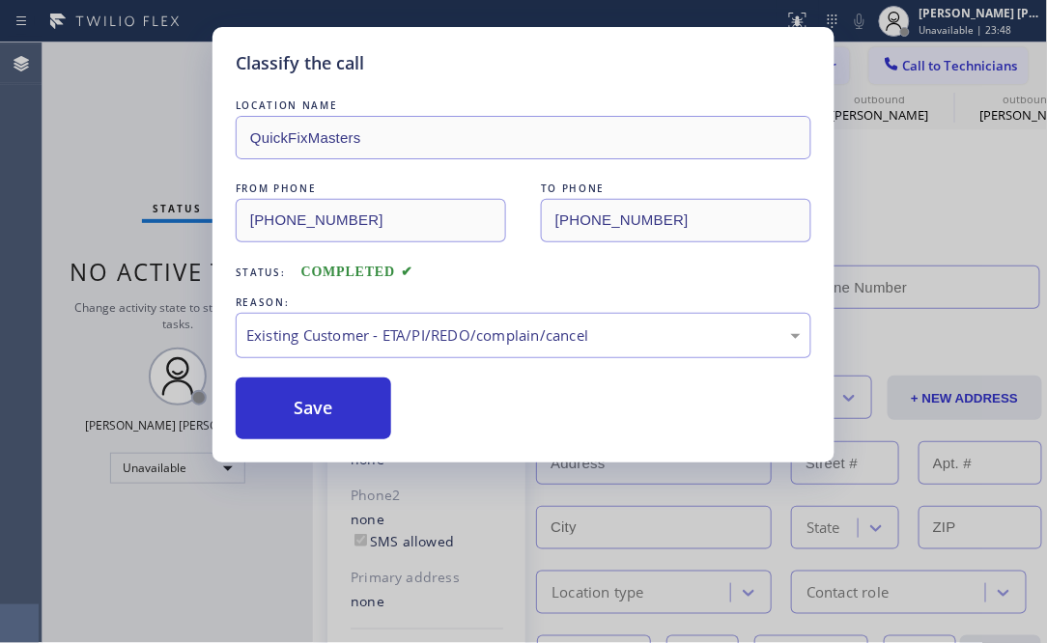
type input "[PHONE_NUMBER]"
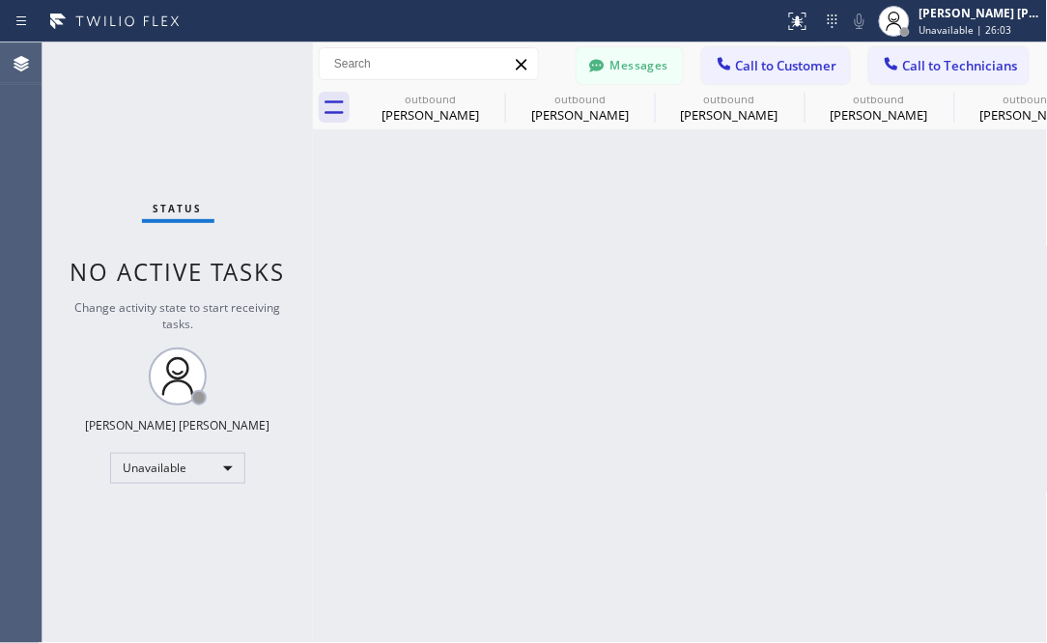
click at [763, 512] on div "Back to Dashboard Change Sender ID Customers Technicians [PERSON_NAME] [DATE] 0…" at bounding box center [680, 342] width 735 height 601
click at [786, 52] on button "Call to Customer" at bounding box center [776, 65] width 148 height 37
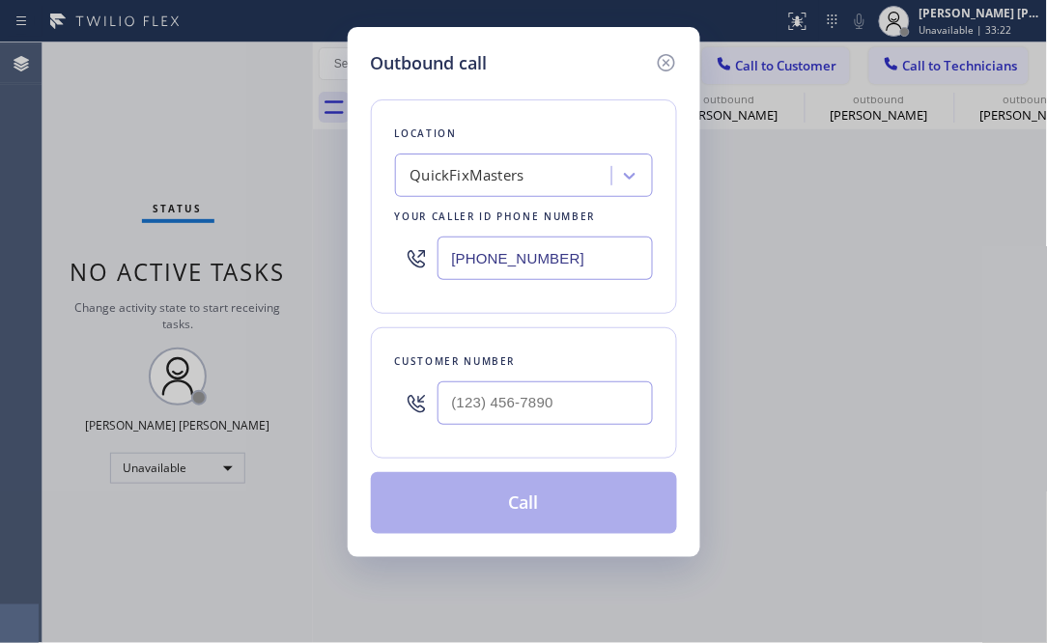
drag, startPoint x: 161, startPoint y: 389, endPoint x: 473, endPoint y: 252, distance: 340.6
click at [160, 388] on div "Outbound call Location QuickFixMasters Your caller id phone number [PHONE_NUMBE…" at bounding box center [523, 321] width 1047 height 643
click at [499, 389] on input "(___) ___-____" at bounding box center [544, 402] width 215 height 43
paste input "929) 494-7473"
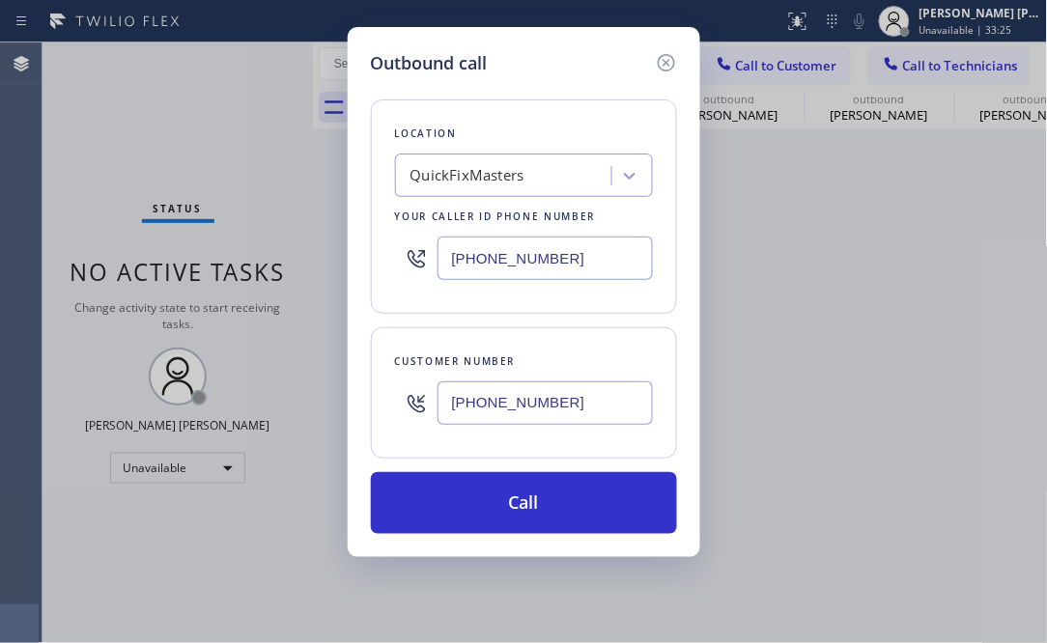
type input "[PHONE_NUMBER]"
click at [239, 153] on div "Outbound call Location QuickFixMasters Your caller id phone number [PHONE_NUMBE…" at bounding box center [523, 321] width 1047 height 643
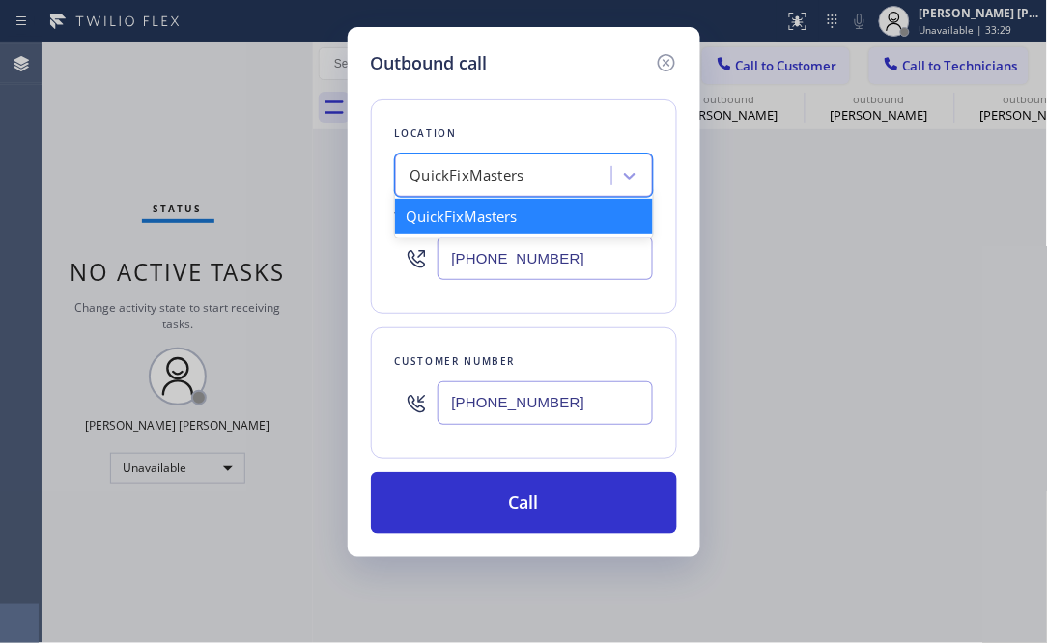
click at [477, 171] on div "QuickFixMasters" at bounding box center [467, 176] width 114 height 22
paste input "Red Electricians [GEOGRAPHIC_DATA]"
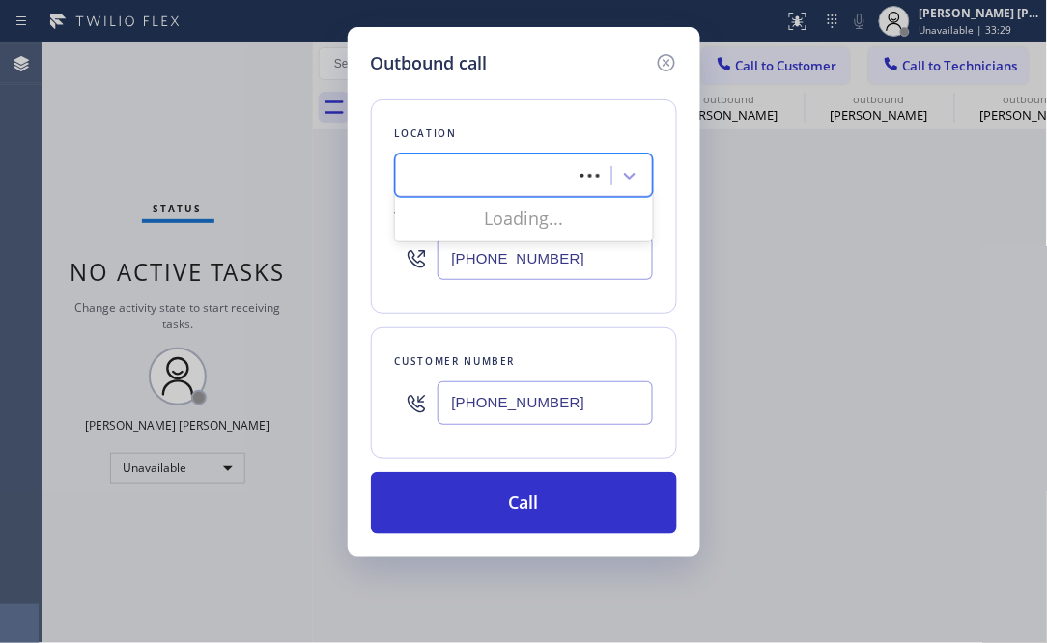
type input "Red Electricians [GEOGRAPHIC_DATA]"
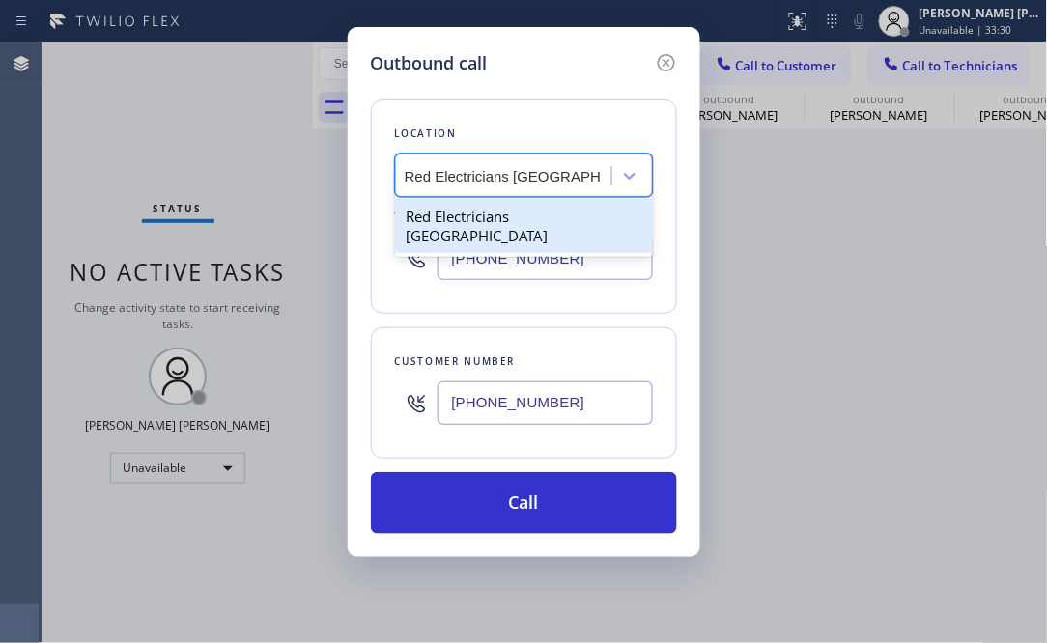
click at [483, 226] on div "Red Electricians [GEOGRAPHIC_DATA]" at bounding box center [524, 226] width 258 height 54
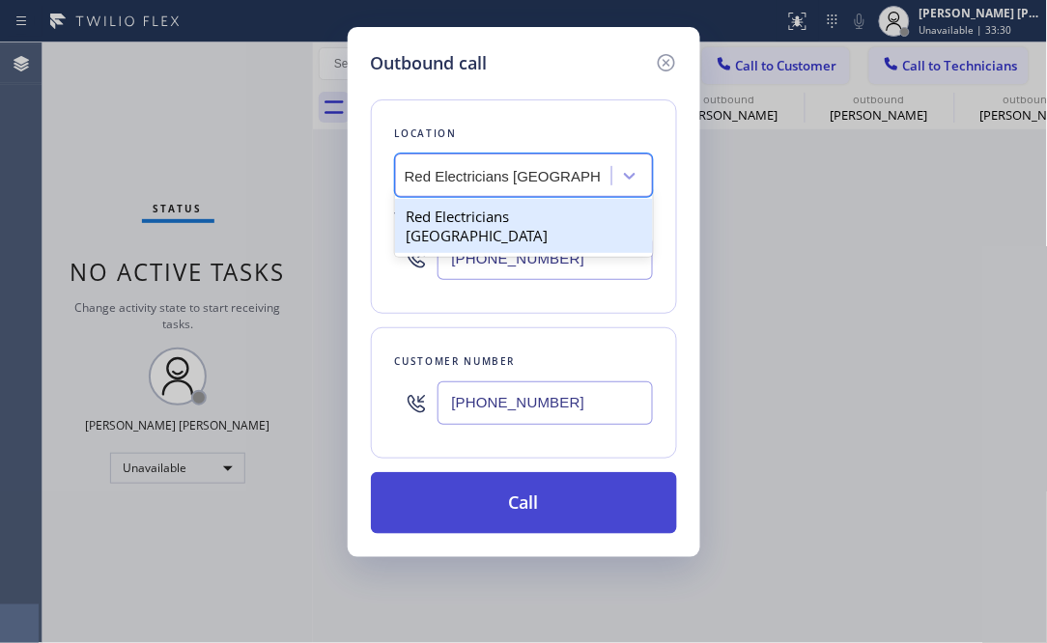
type input "[PHONE_NUMBER]"
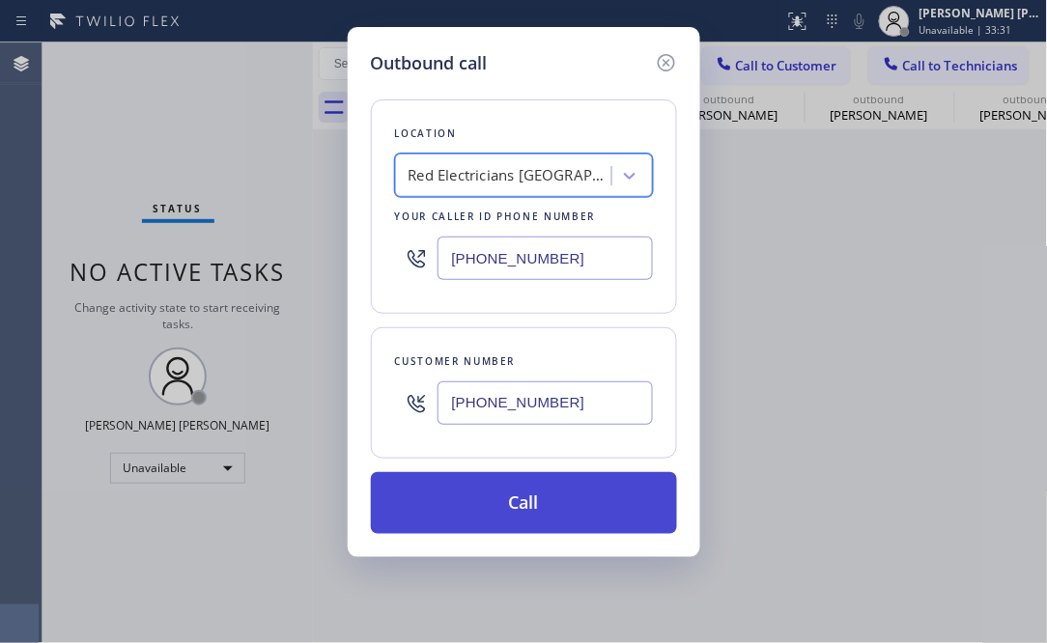
click at [580, 507] on button "Call" at bounding box center [524, 503] width 306 height 62
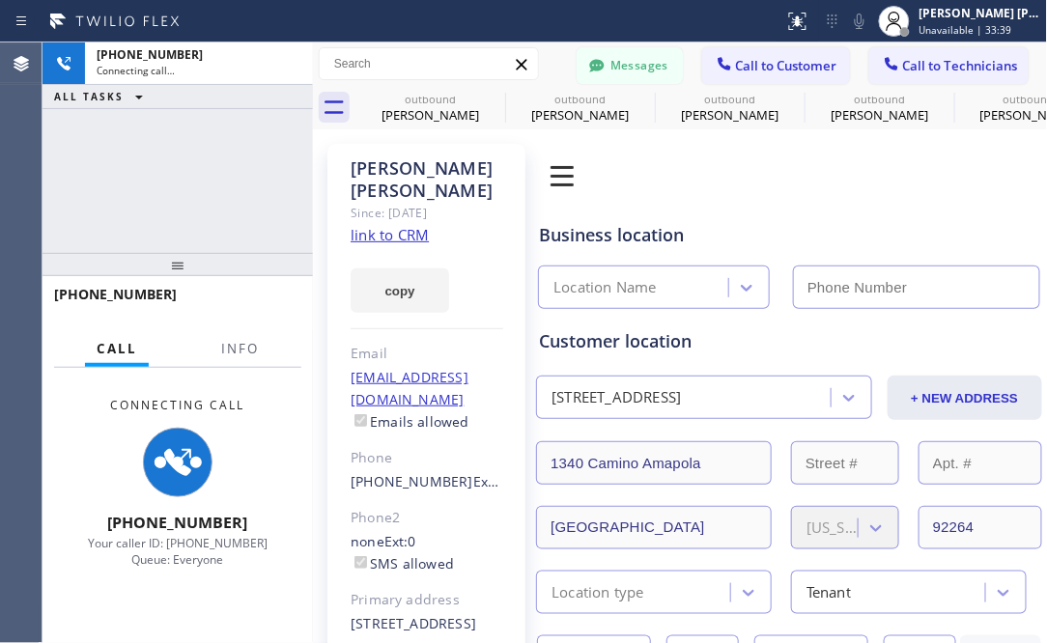
type input "[PHONE_NUMBER]"
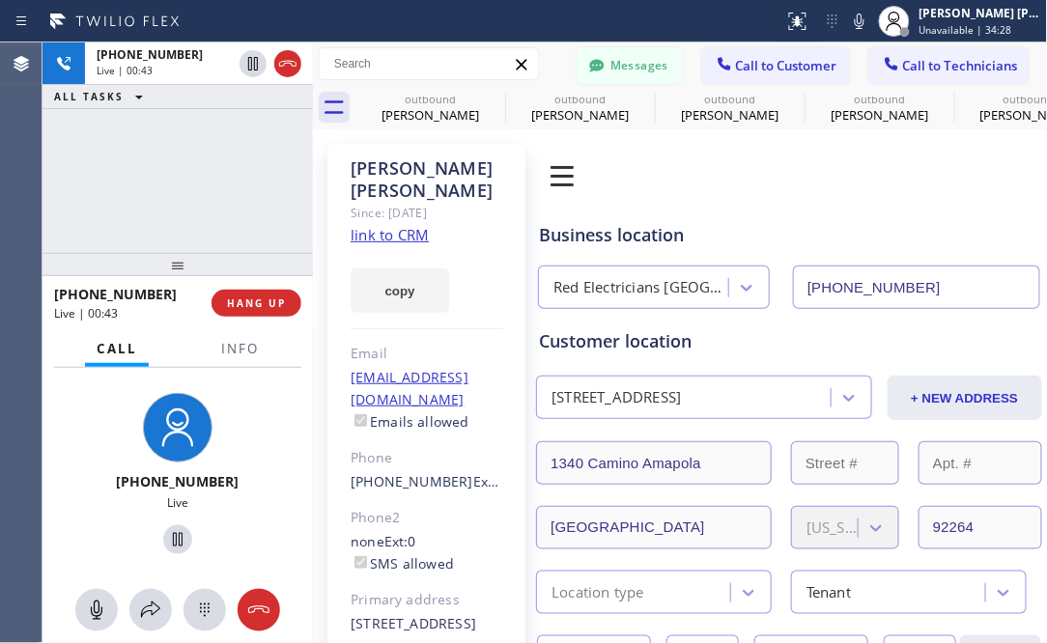
click at [143, 203] on div "[PHONE_NUMBER] Live | 00:43 ALL TASKS ALL TASKS ACTIVE TASKS TASKS IN WRAP UP" at bounding box center [177, 147] width 270 height 210
click at [281, 309] on button "HANG UP" at bounding box center [256, 303] width 90 height 27
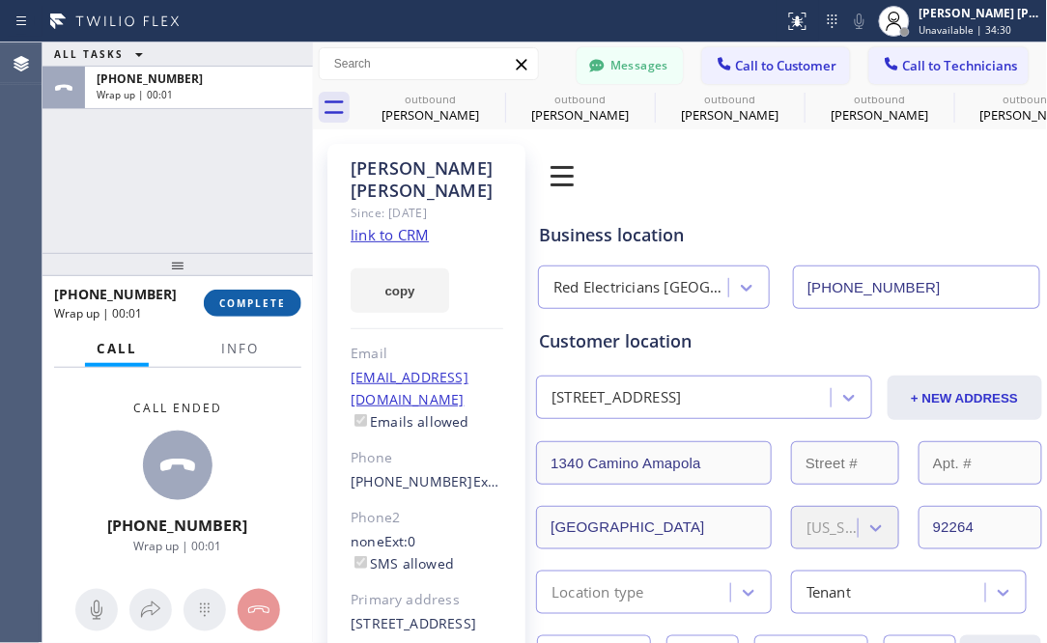
click at [248, 296] on span "COMPLETE" at bounding box center [252, 303] width 67 height 14
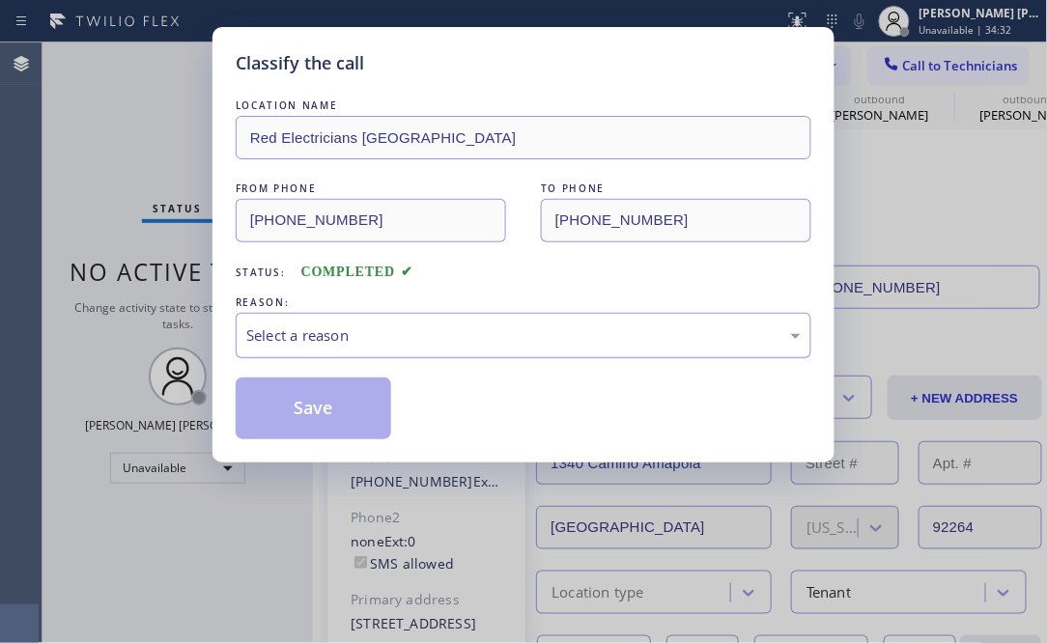
click at [377, 332] on div "Select a reason" at bounding box center [523, 335] width 554 height 22
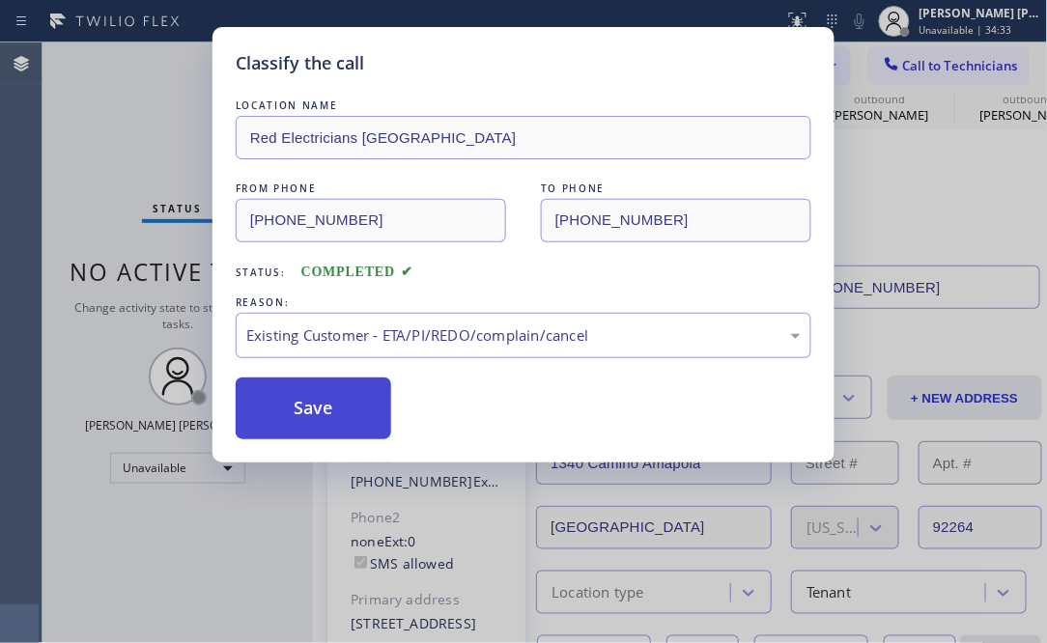
click at [311, 385] on button "Save" at bounding box center [313, 408] width 155 height 62
type input "[PHONE_NUMBER]"
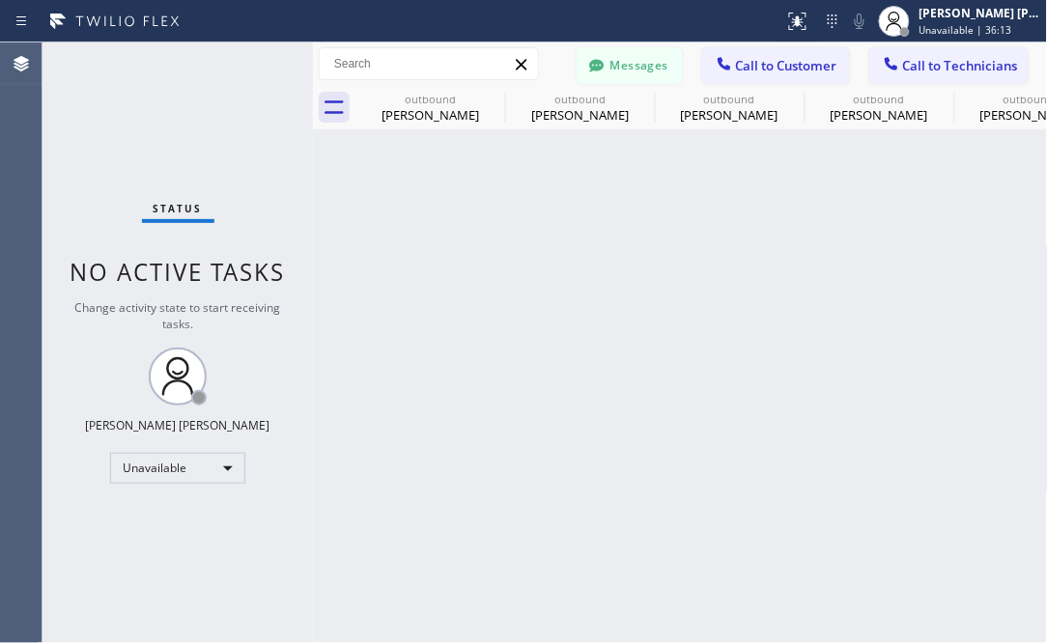
click at [270, 565] on div "Status No active tasks Change activity state to start receiving tasks. [PERSON_…" at bounding box center [177, 342] width 270 height 601
click at [741, 70] on span "Call to Customer" at bounding box center [786, 65] width 101 height 17
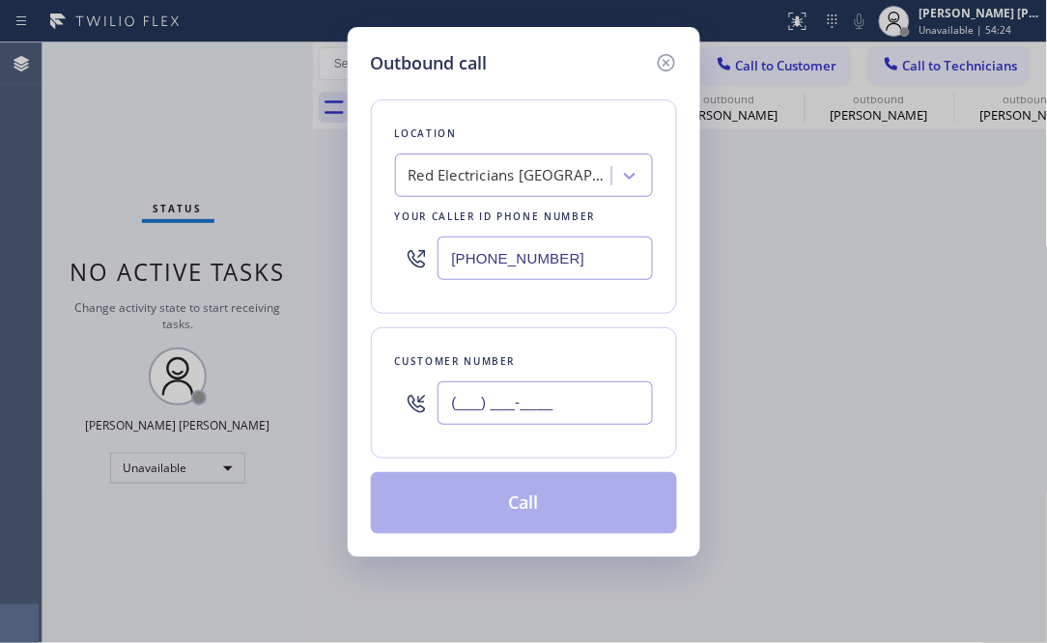
click at [531, 405] on input "(___) ___-____" at bounding box center [544, 402] width 215 height 43
paste input "916) 204-5089"
type input "[PHONE_NUMBER]"
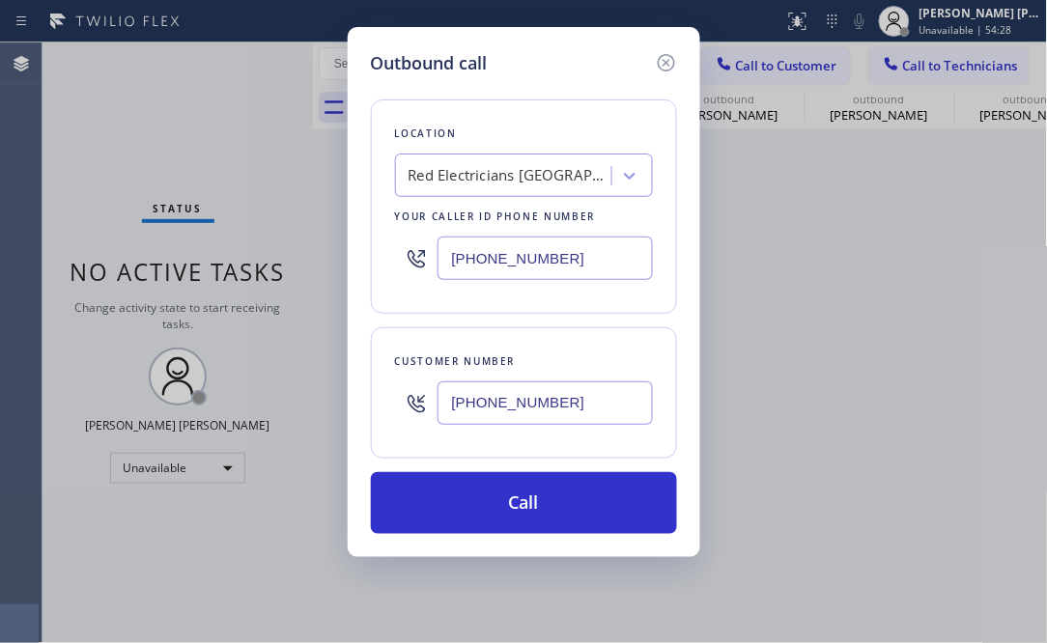
click at [163, 151] on div "Outbound call Location Red Electricians [GEOGRAPHIC_DATA] Your caller id phone …" at bounding box center [523, 321] width 1047 height 643
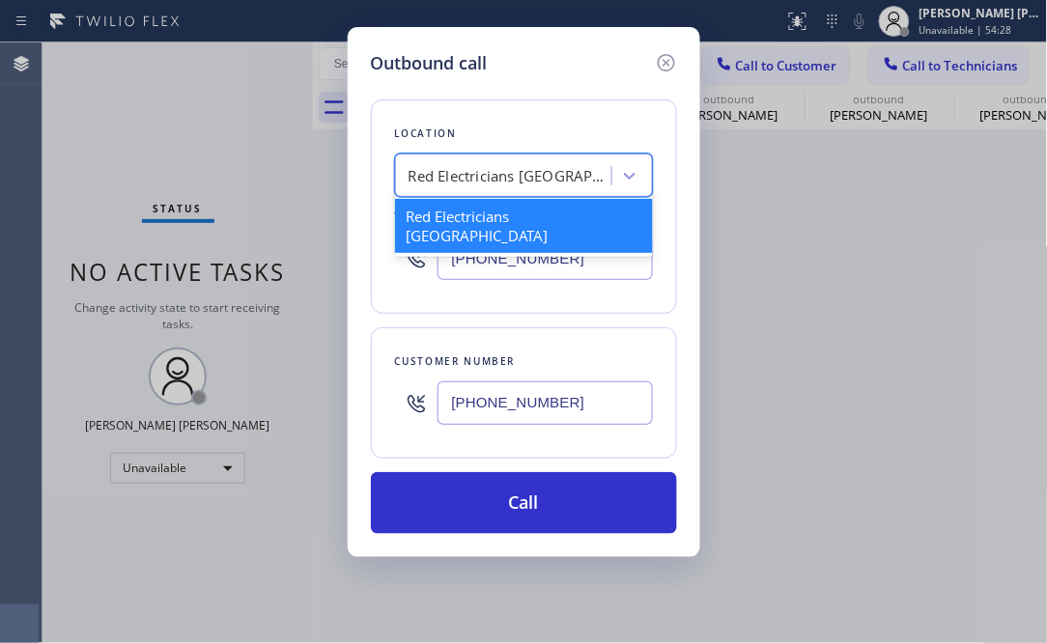
click at [449, 167] on div "Red Electricians [GEOGRAPHIC_DATA]" at bounding box center [509, 176] width 203 height 22
paste input "Zoom Electricians [GEOGRAPHIC_DATA]"
type input "Zoom Electricians [GEOGRAPHIC_DATA]"
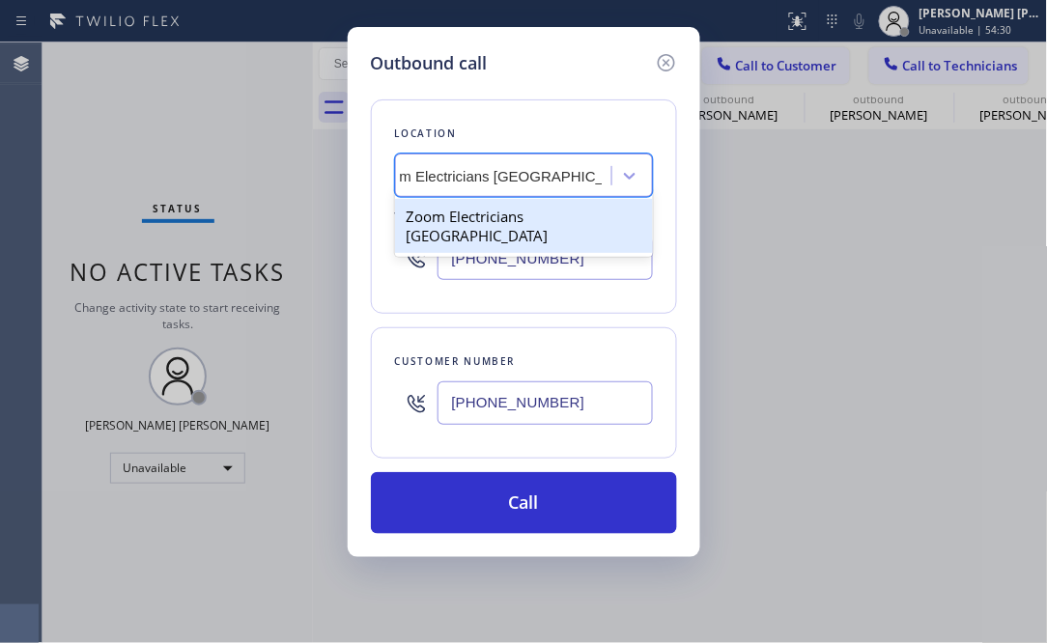
click at [465, 215] on div "Zoom Electricians [GEOGRAPHIC_DATA]" at bounding box center [524, 226] width 258 height 54
type input "[PHONE_NUMBER]"
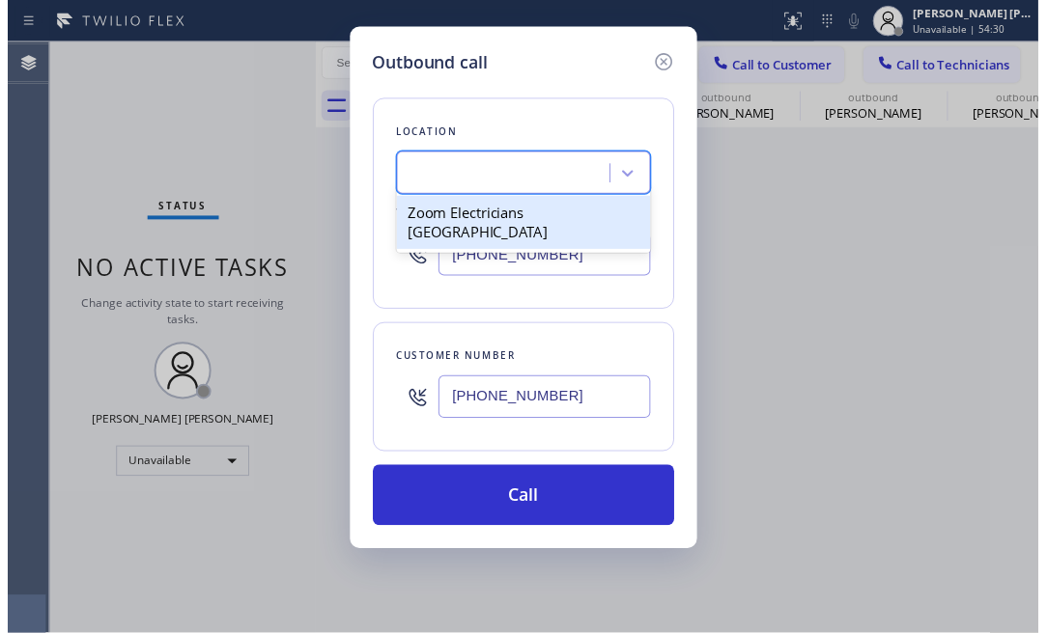
scroll to position [0, 2]
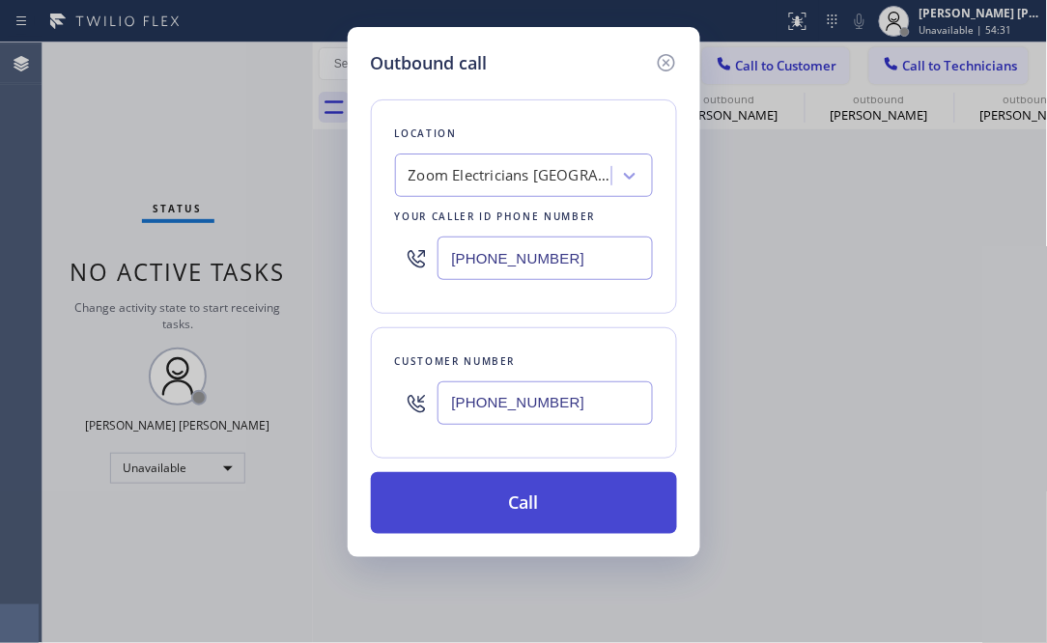
click at [540, 484] on button "Call" at bounding box center [524, 503] width 306 height 62
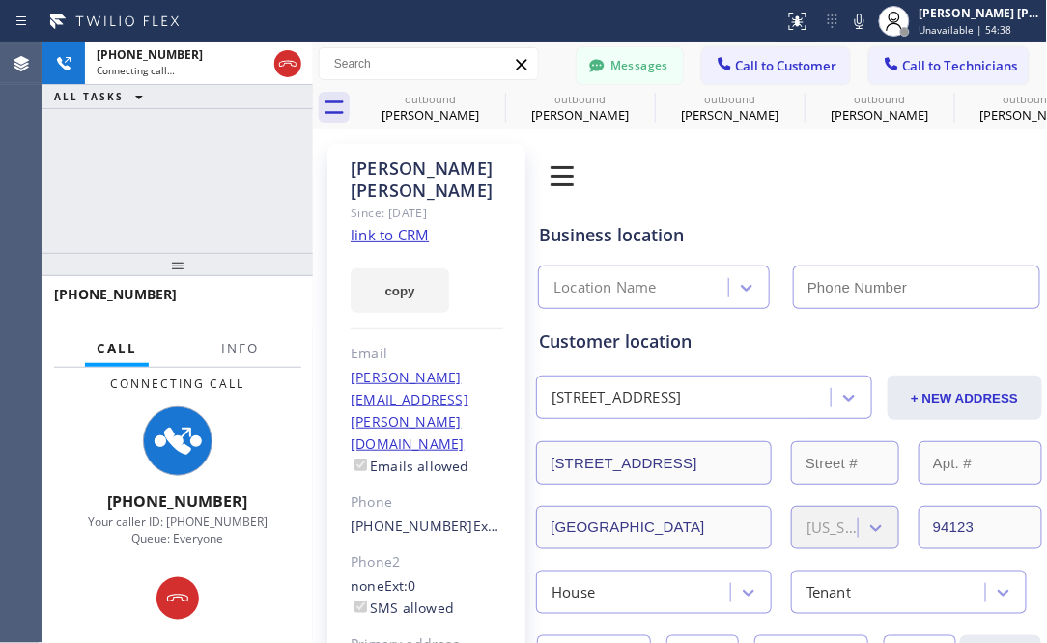
type input "[PHONE_NUMBER]"
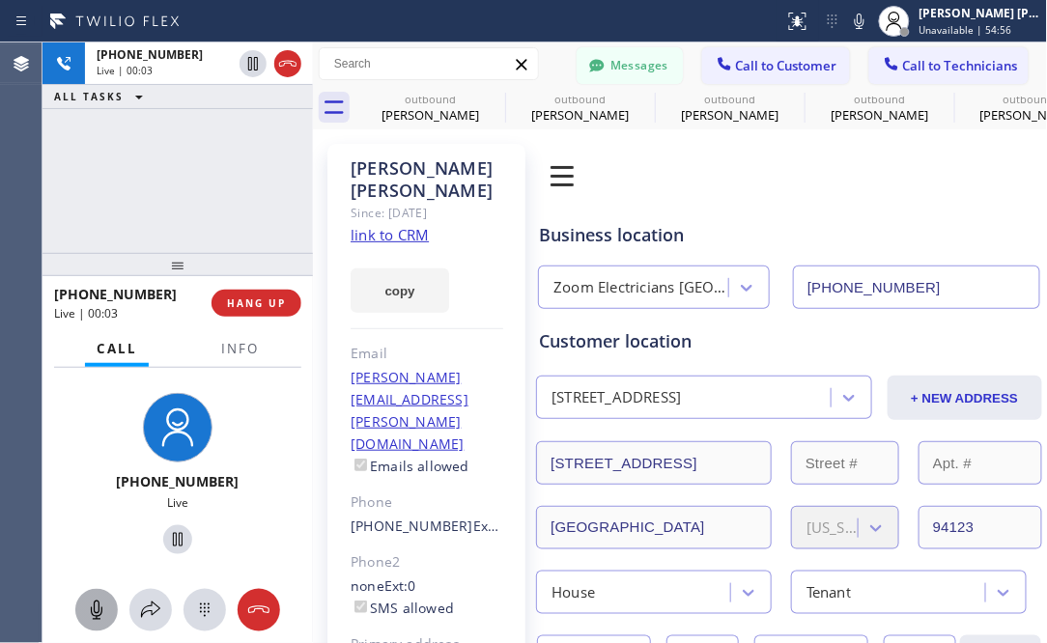
click at [102, 601] on icon at bounding box center [96, 610] width 23 height 23
click at [100, 601] on icon at bounding box center [96, 610] width 23 height 23
drag, startPoint x: 167, startPoint y: 187, endPoint x: 176, endPoint y: 182, distance: 10.4
click at [167, 187] on div "[PHONE_NUMBER] Live | 00:44 ALL TASKS ALL TASKS ACTIVE TASKS TASKS IN WRAP UP" at bounding box center [177, 147] width 270 height 210
click at [96, 413] on div "[PHONE_NUMBER] Live" at bounding box center [178, 476] width 164 height 182
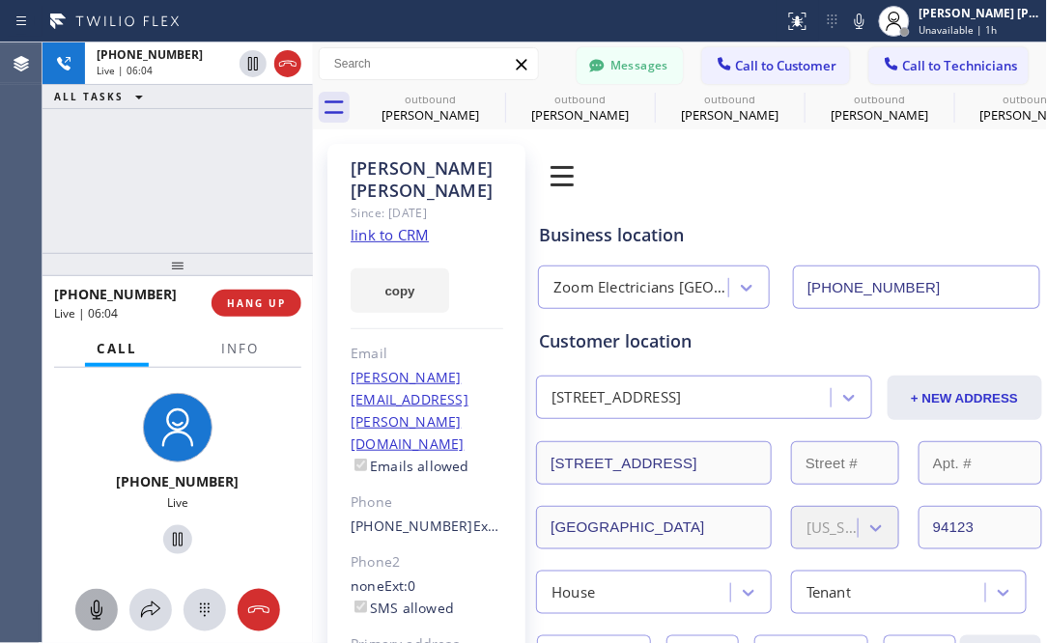
click at [103, 442] on div "[PHONE_NUMBER] Live" at bounding box center [177, 476] width 149 height 167
click at [88, 374] on div "[PHONE_NUMBER] Live" at bounding box center [177, 476] width 270 height 217
click at [251, 177] on div "[PHONE_NUMBER] Live | 06:33 ALL TASKS ALL TASKS ACTIVE TASKS TASKS IN WRAP UP" at bounding box center [177, 147] width 270 height 210
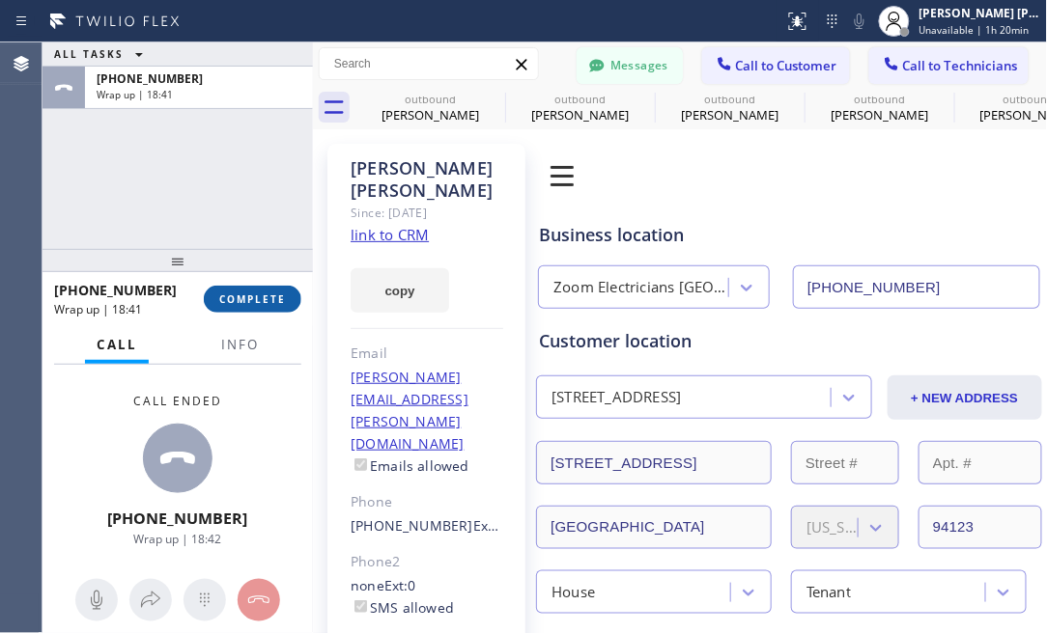
click at [264, 303] on span "COMPLETE" at bounding box center [252, 300] width 67 height 14
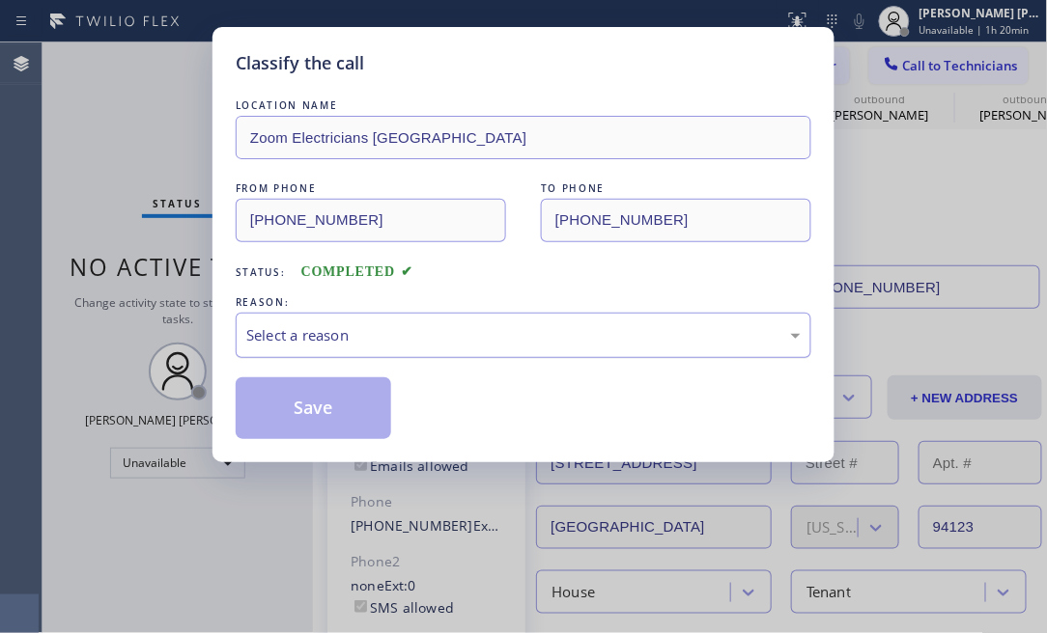
click at [390, 318] on div "Select a reason" at bounding box center [523, 335] width 575 height 45
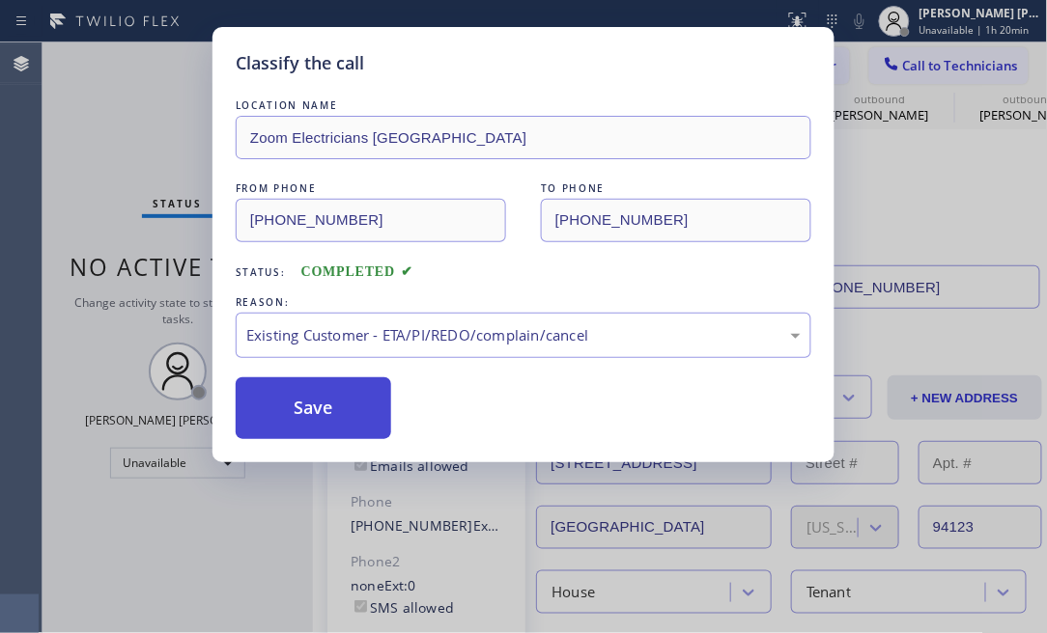
click at [356, 381] on button "Save" at bounding box center [313, 408] width 155 height 62
click at [341, 414] on button "Save" at bounding box center [313, 408] width 155 height 62
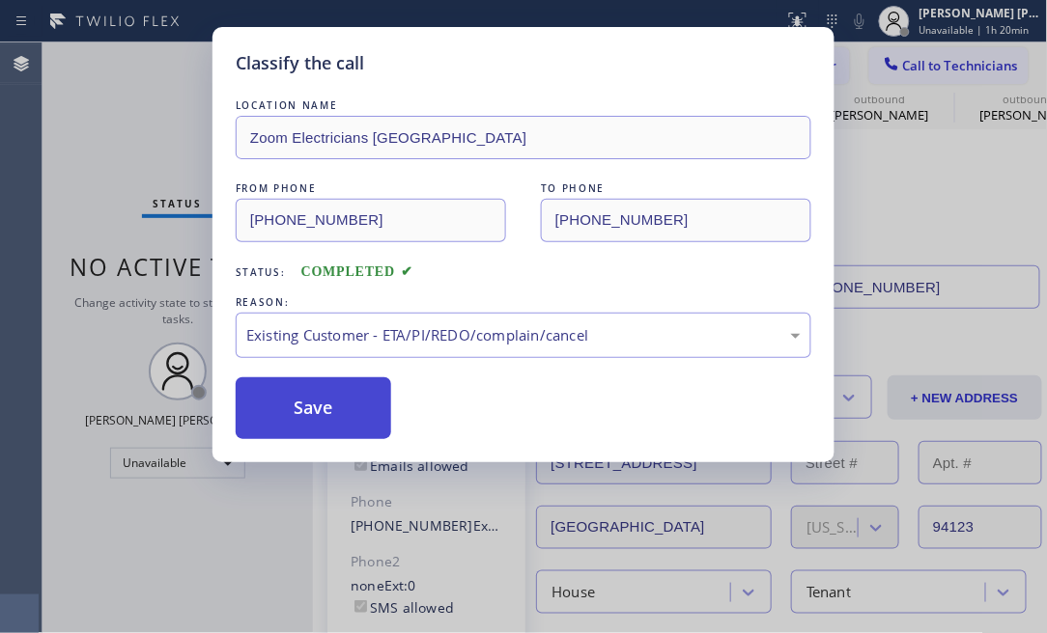
click at [79, 88] on div "Classify the call LOCATION NAME Zoom Electricians Presidio Heights FROM PHONE […" at bounding box center [523, 316] width 1047 height 633
click at [280, 384] on button "Save" at bounding box center [313, 408] width 155 height 62
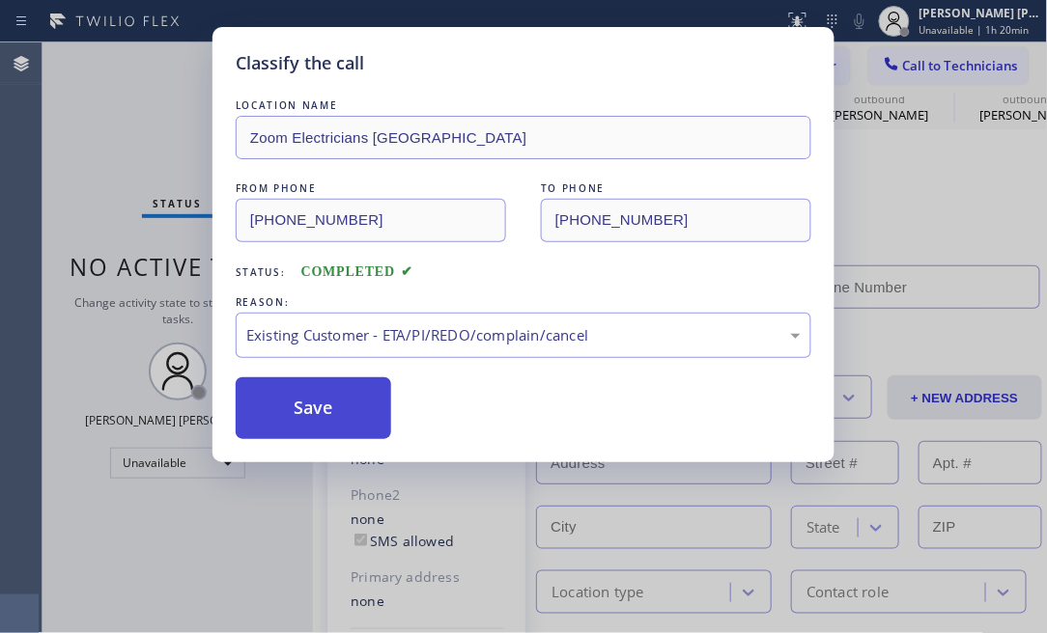
click at [280, 384] on button "Save" at bounding box center [313, 408] width 155 height 62
type input "[PHONE_NUMBER]"
click at [280, 384] on div "Status No active tasks Change activity state to start receiving tasks. [PERSON_…" at bounding box center [177, 337] width 270 height 591
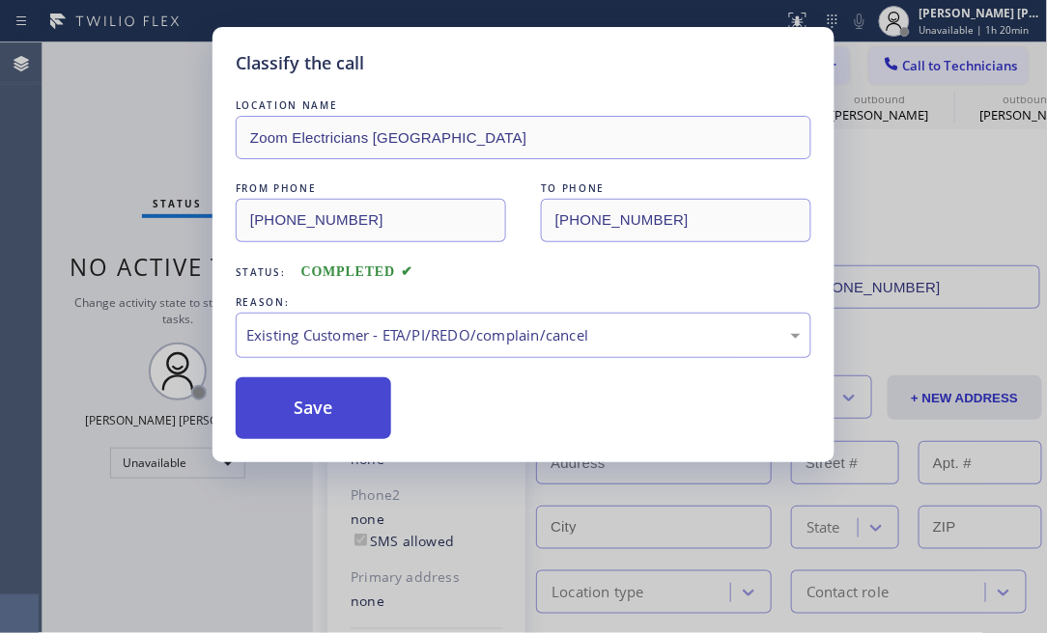
click at [280, 384] on div "Status No active tasks Change activity state to start receiving tasks. [PERSON_…" at bounding box center [177, 337] width 270 height 591
click at [280, 391] on div "Status No active tasks Change activity state to start receiving tasks. [PERSON_…" at bounding box center [177, 337] width 270 height 591
click at [279, 405] on div "Status No active tasks Change activity state to start receiving tasks. [PERSON_…" at bounding box center [177, 337] width 270 height 591
click at [280, 405] on div "Status No active tasks Change activity state to start receiving tasks. [PERSON_…" at bounding box center [177, 337] width 270 height 591
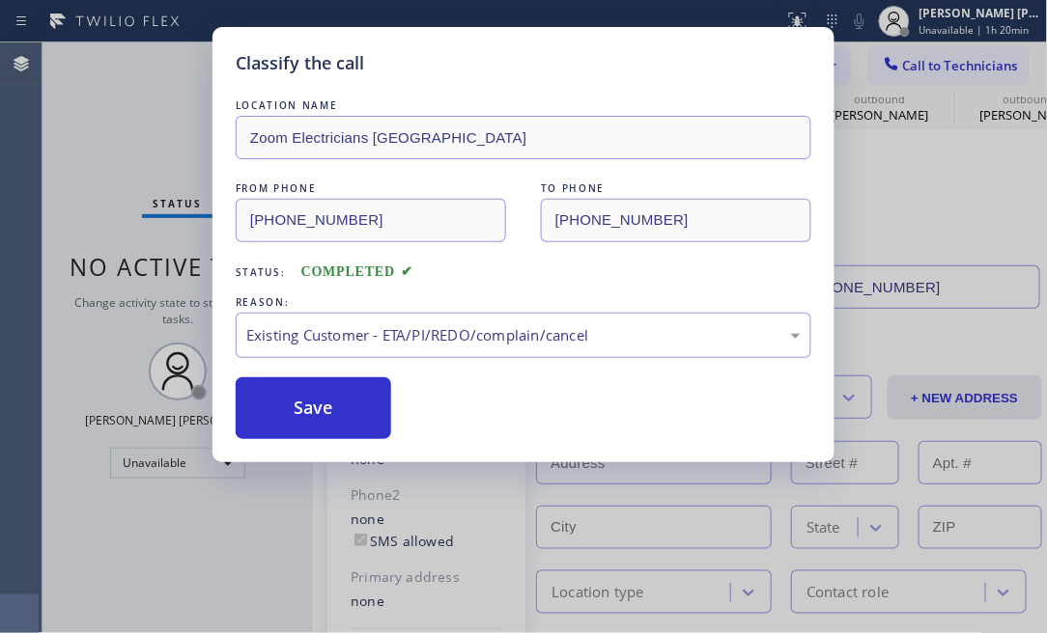
click at [280, 405] on div "Status No active tasks Change activity state to start receiving tasks. [PERSON_…" at bounding box center [177, 337] width 270 height 591
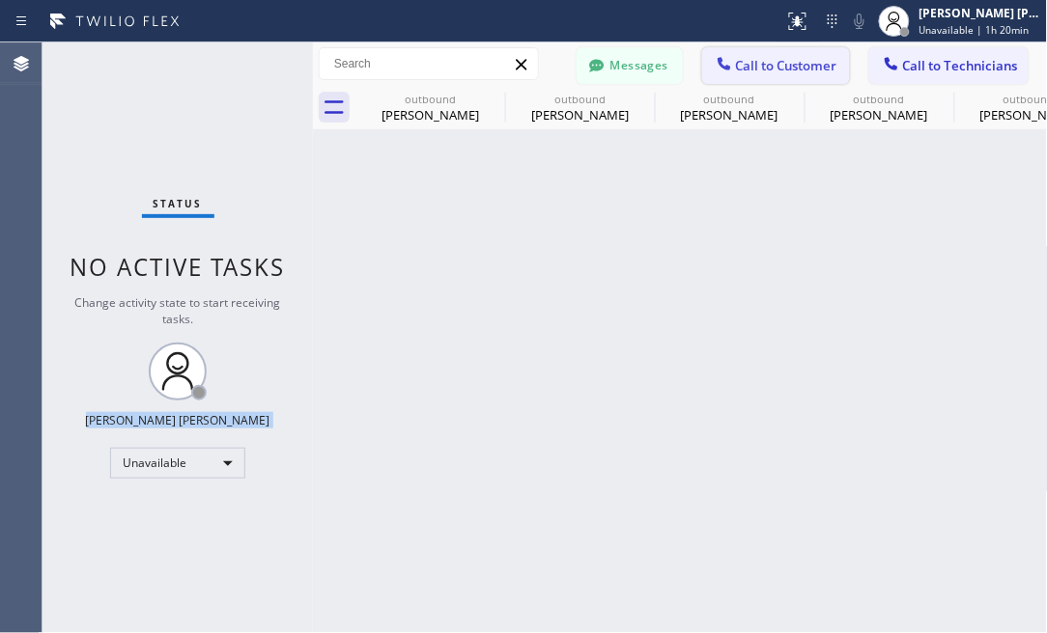
click at [763, 58] on span "Call to Customer" at bounding box center [786, 65] width 101 height 17
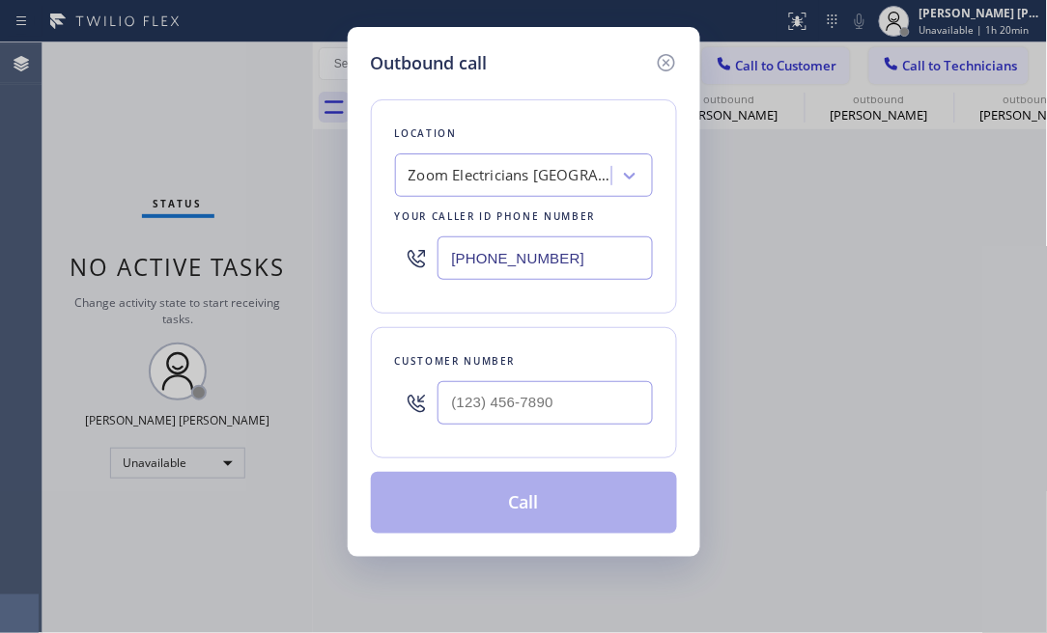
click at [207, 110] on div "Outbound call Location Zoom Electricians [GEOGRAPHIC_DATA] Your caller id phone…" at bounding box center [523, 316] width 1047 height 633
click at [662, 63] on icon at bounding box center [666, 62] width 23 height 23
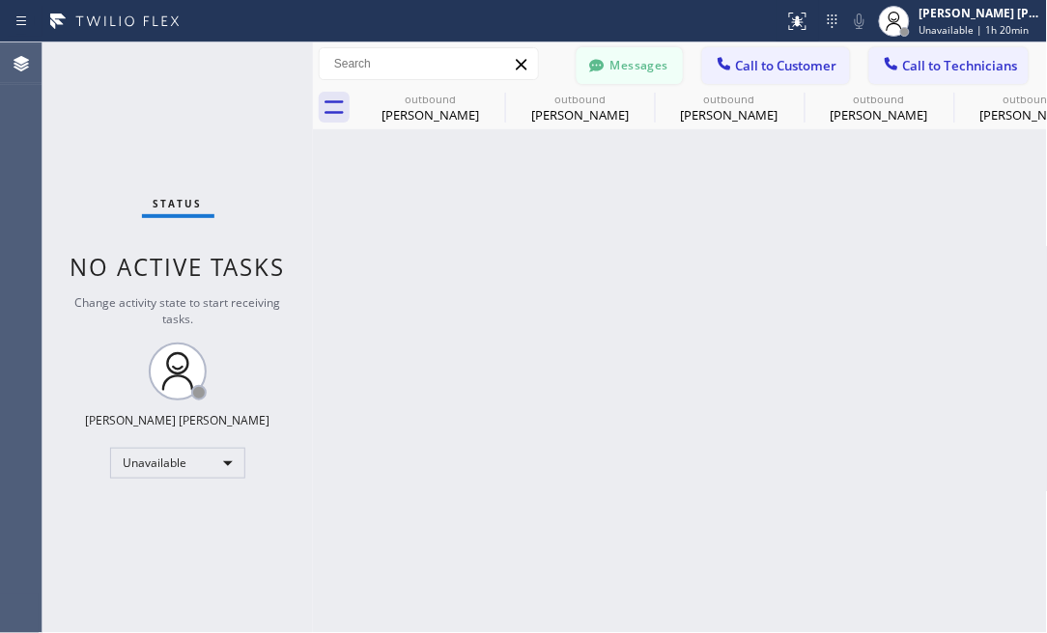
click at [671, 77] on button "Messages" at bounding box center [629, 65] width 106 height 37
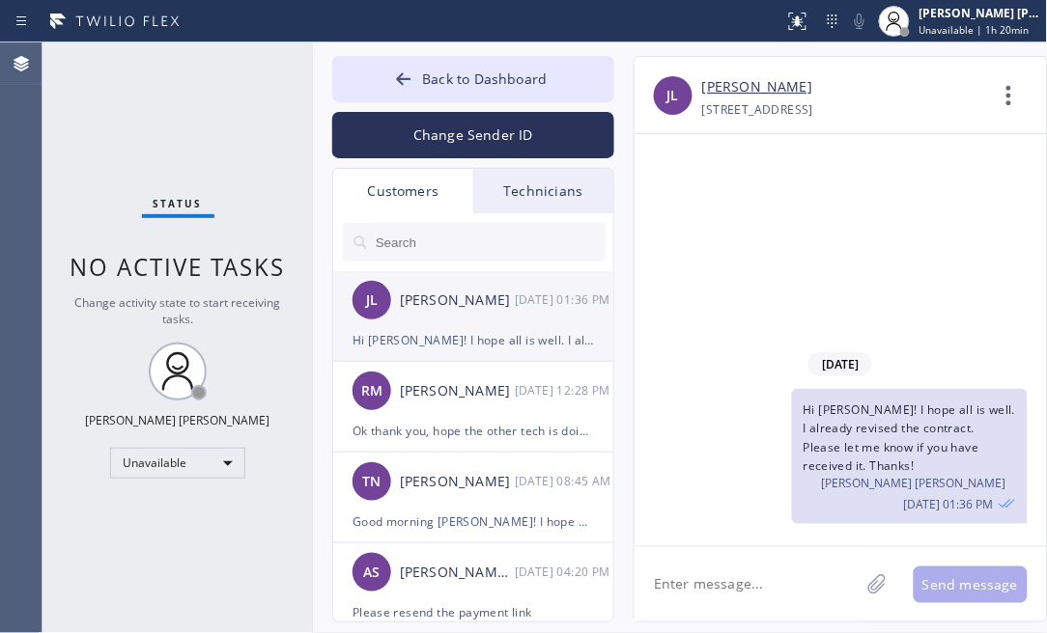
click at [453, 323] on div "[PERSON_NAME] [DATE] 01:36 PM" at bounding box center [474, 300] width 282 height 58
click at [780, 582] on textarea at bounding box center [746, 584] width 225 height 74
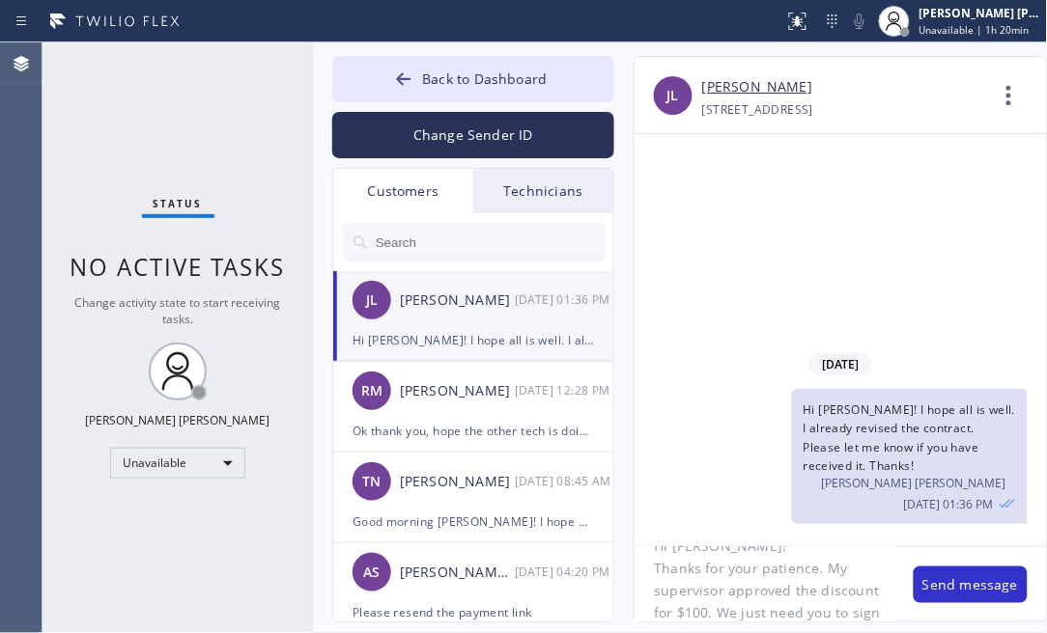
scroll to position [60, 0]
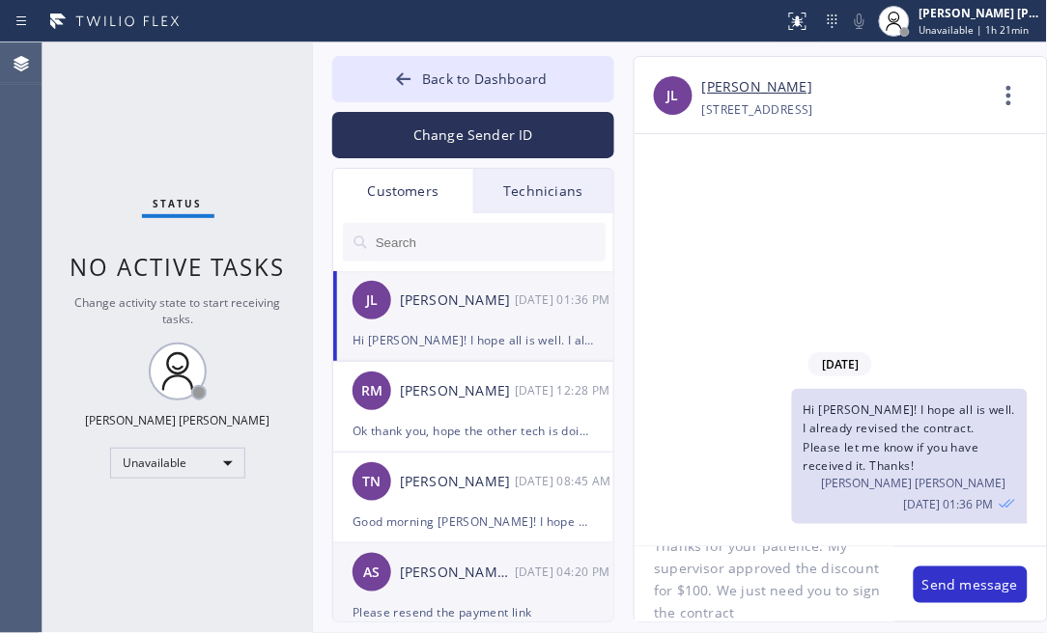
drag, startPoint x: 217, startPoint y: 568, endPoint x: 528, endPoint y: 558, distance: 311.0
click at [217, 568] on div "Status No active tasks Change activity state to start receiving tasks. [PERSON_…" at bounding box center [177, 337] width 270 height 591
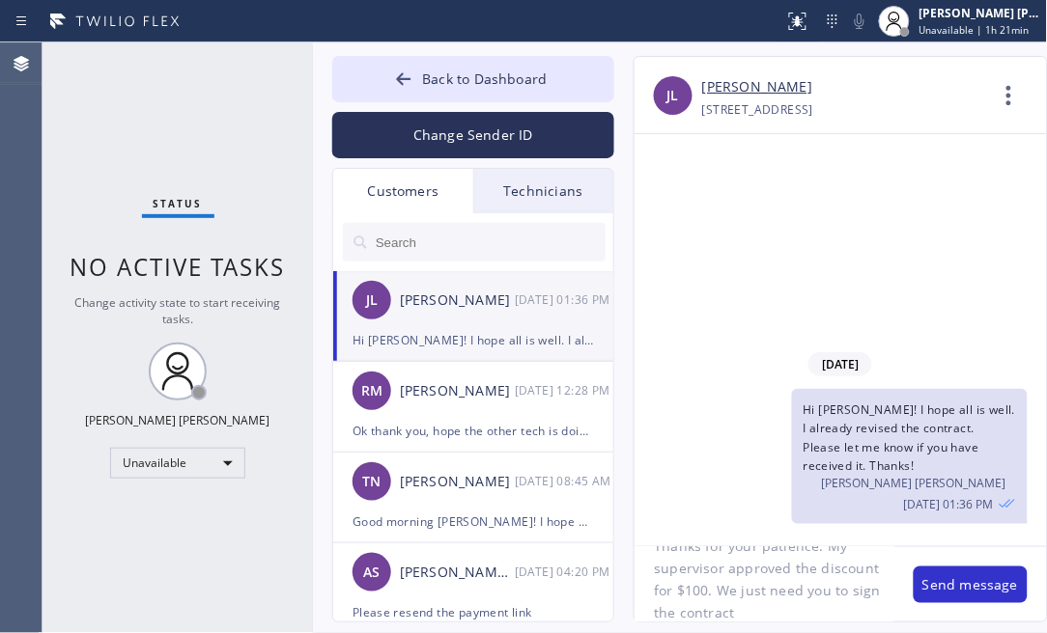
click at [797, 614] on textarea "Hi [PERSON_NAME]! Thanks for your patience. My supervisor approved the discount…" at bounding box center [764, 584] width 260 height 74
type textarea "Hi [PERSON_NAME]! Thanks for your patience. My supervisor approved the discount…"
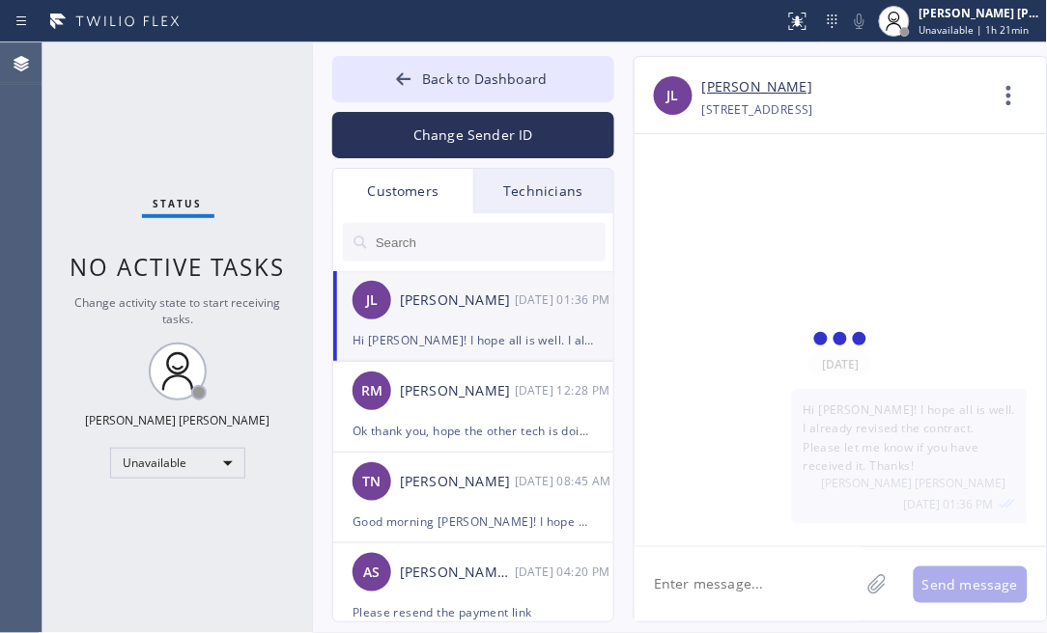
scroll to position [0, 0]
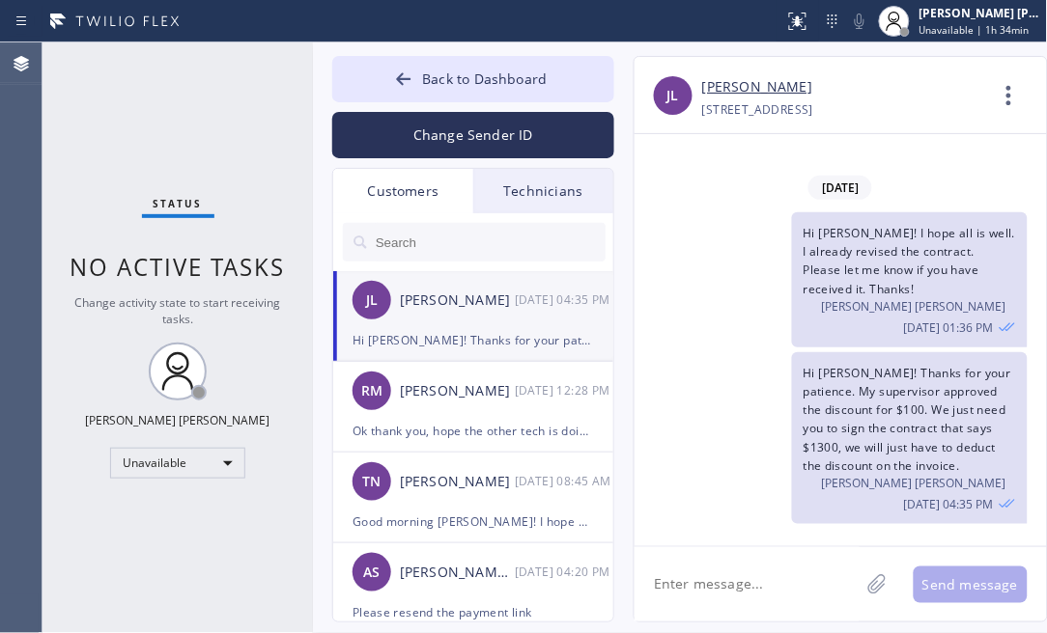
drag, startPoint x: 85, startPoint y: 364, endPoint x: 86, endPoint y: 214, distance: 149.6
click at [85, 360] on div "Status No active tasks Change activity state to start receiving tasks. [PERSON_…" at bounding box center [177, 337] width 270 height 591
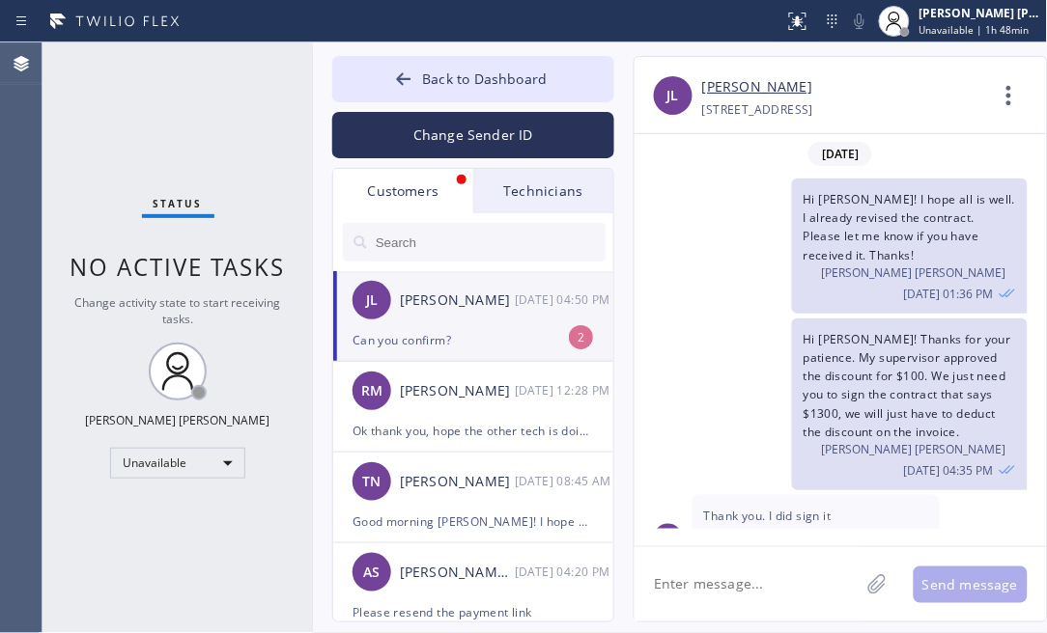
scroll to position [71, 0]
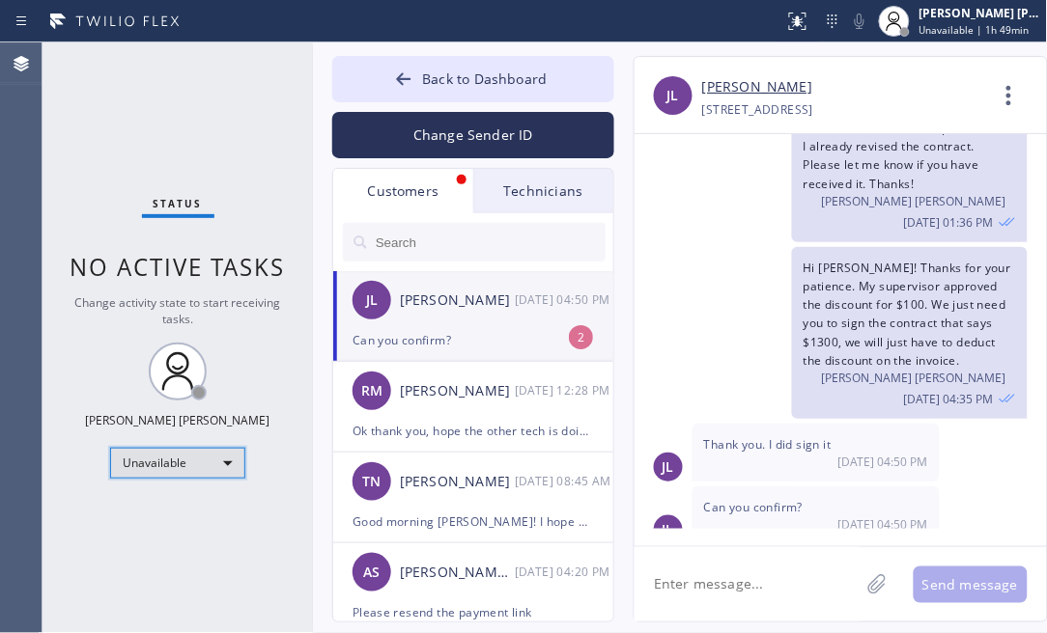
click at [164, 461] on div "Unavailable" at bounding box center [177, 463] width 135 height 31
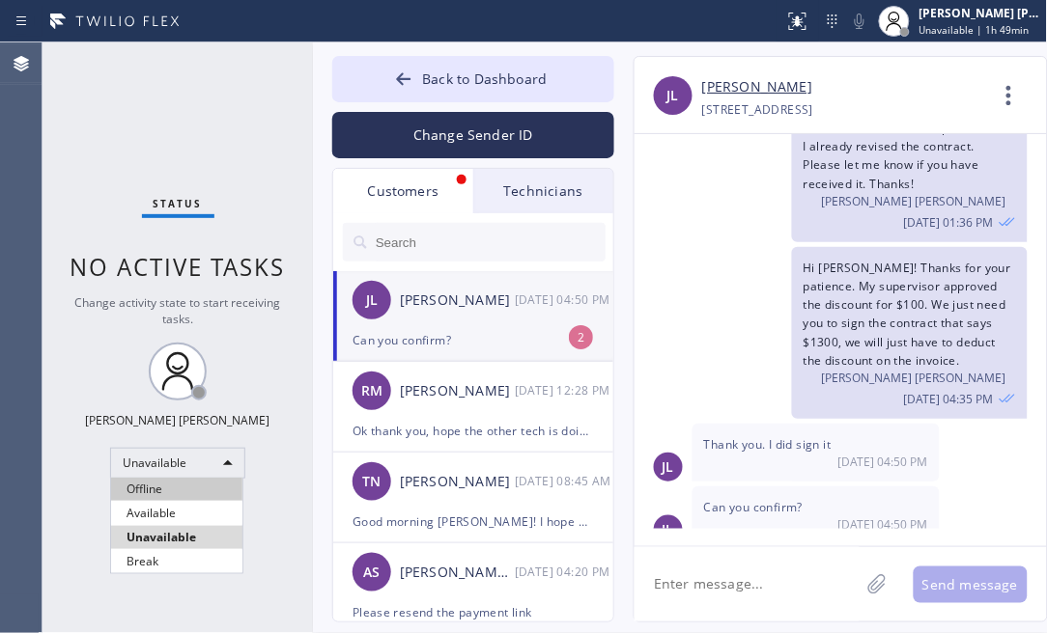
click at [163, 480] on li "Offline" at bounding box center [176, 489] width 131 height 23
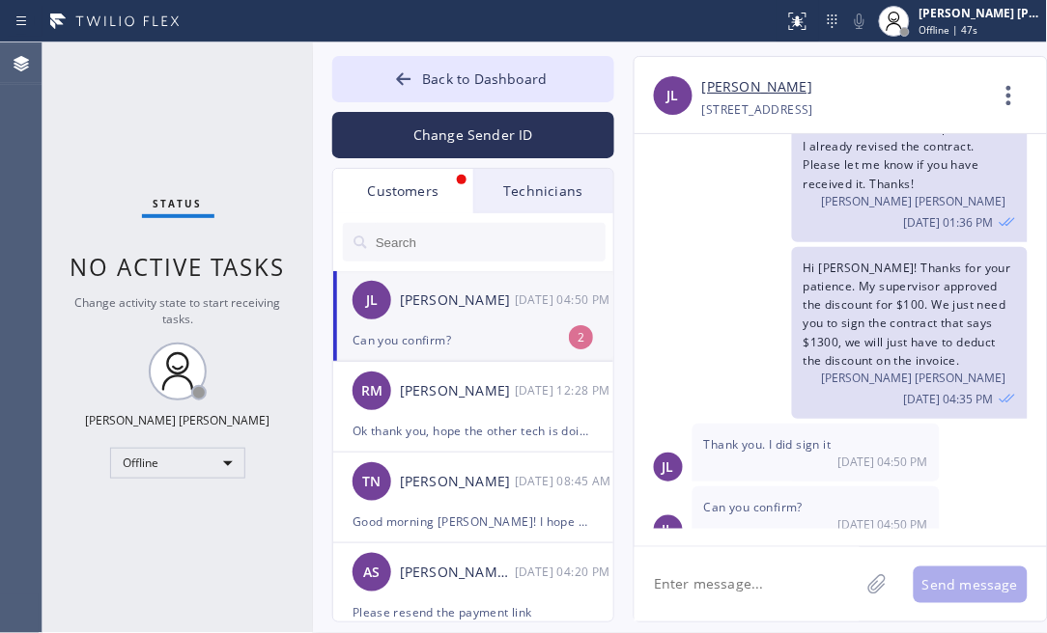
click at [146, 121] on div "Status No active tasks Change activity state to start receiving tasks. [PERSON_…" at bounding box center [177, 337] width 270 height 591
click at [746, 580] on textarea at bounding box center [746, 584] width 225 height 74
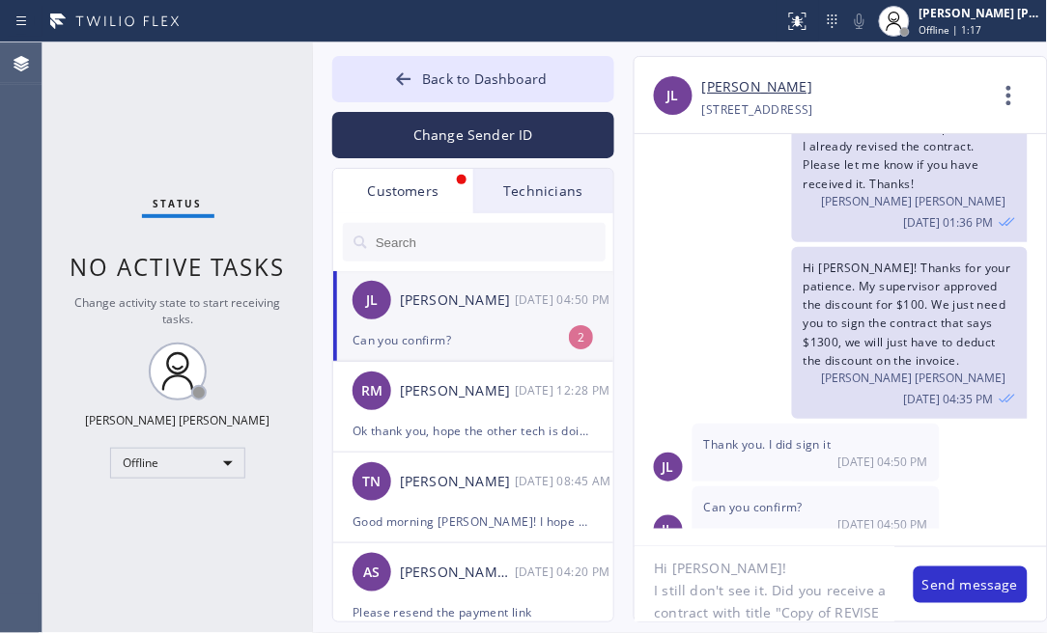
scroll to position [38, 0]
drag, startPoint x: 192, startPoint y: 568, endPoint x: 1009, endPoint y: 603, distance: 817.6
click at [195, 565] on div "Status No active tasks Change activity state to start receiving tasks. [PERSON_…" at bounding box center [177, 337] width 270 height 591
click at [847, 605] on textarea "Hi [PERSON_NAME]! I still don't see it. Did you receive a contract with title "…" at bounding box center [764, 584] width 260 height 74
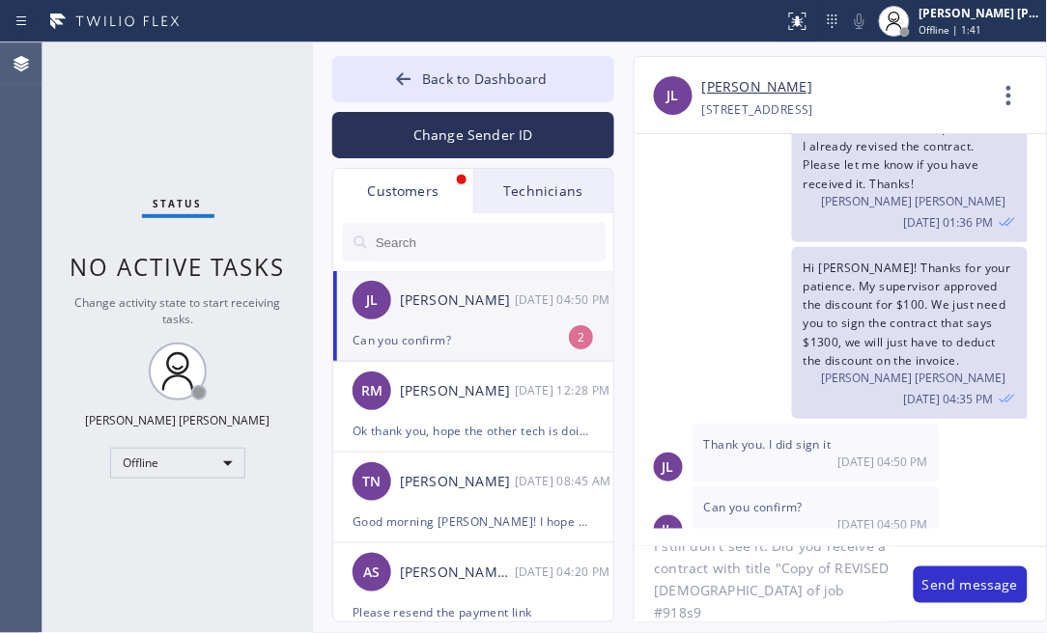
type textarea "Hi [PERSON_NAME]! I still don't see it. Did you receive a contract with title "…"
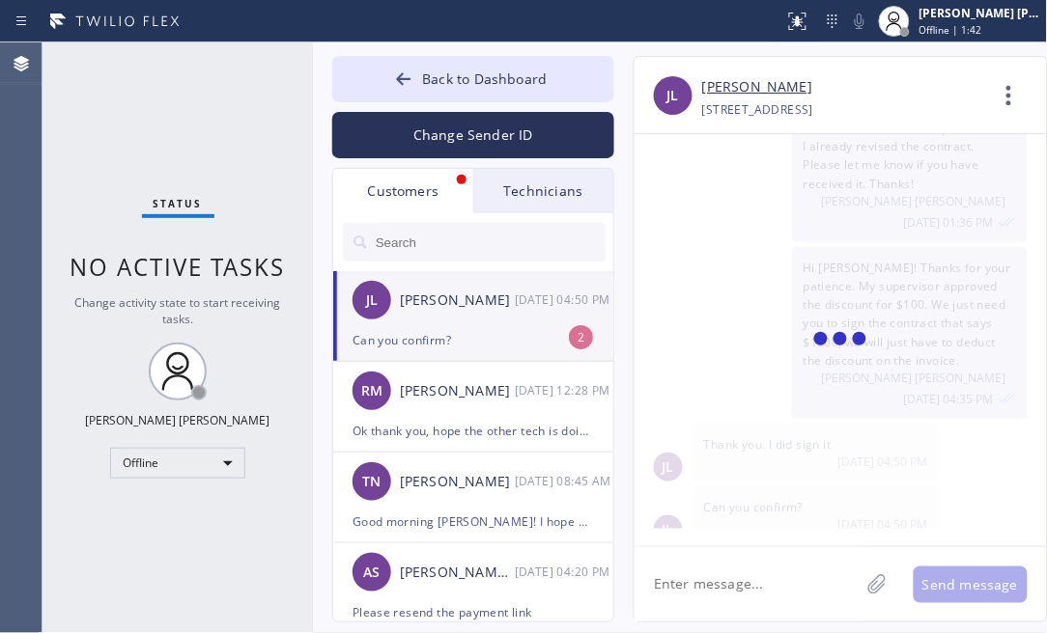
scroll to position [192, 0]
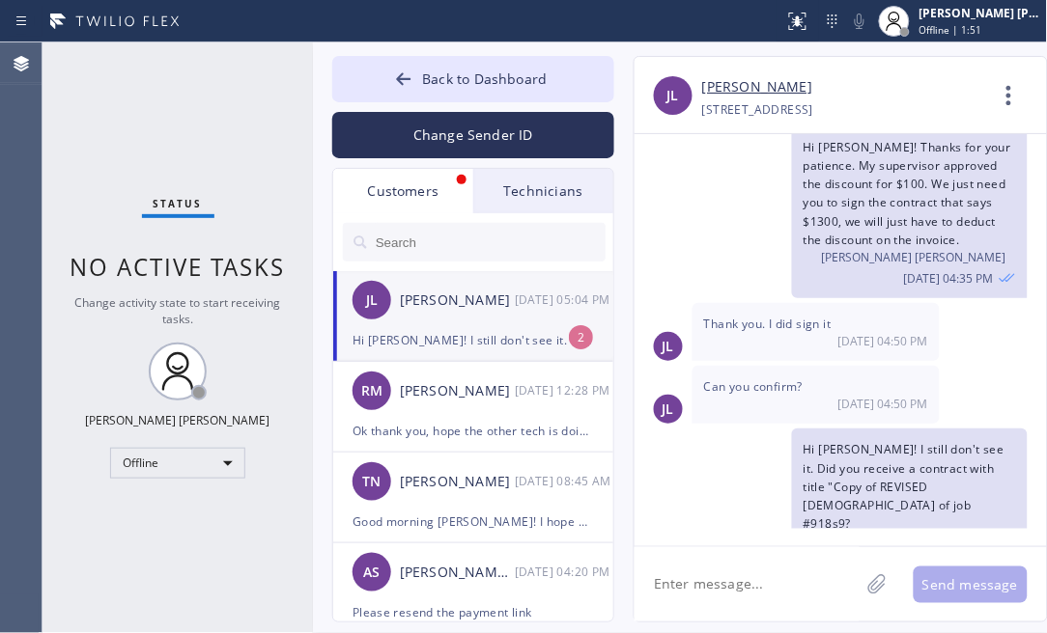
click at [433, 309] on div "[PERSON_NAME]" at bounding box center [457, 301] width 115 height 22
drag, startPoint x: 170, startPoint y: 110, endPoint x: 146, endPoint y: 70, distance: 46.4
click at [170, 110] on div "Status No active tasks Change activity state to start receiving tasks. [PERSON_…" at bounding box center [177, 337] width 270 height 591
